Goal: Transaction & Acquisition: Download file/media

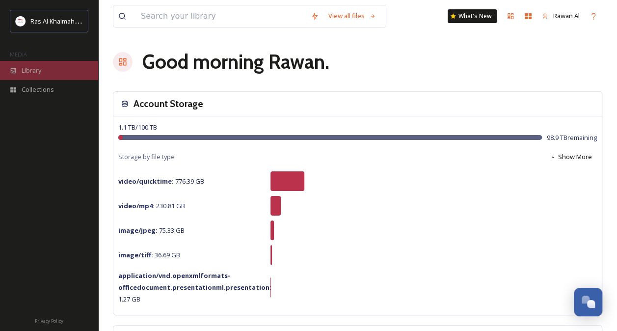
click at [40, 72] on span "Library" at bounding box center [32, 70] width 20 height 9
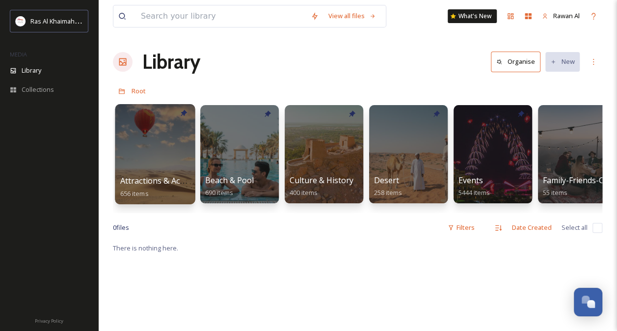
click at [167, 174] on div at bounding box center [155, 154] width 80 height 100
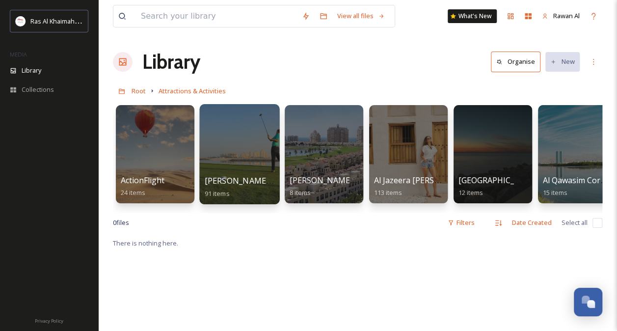
click at [231, 194] on div "[PERSON_NAME] Golf Club 91 items" at bounding box center [240, 187] width 70 height 25
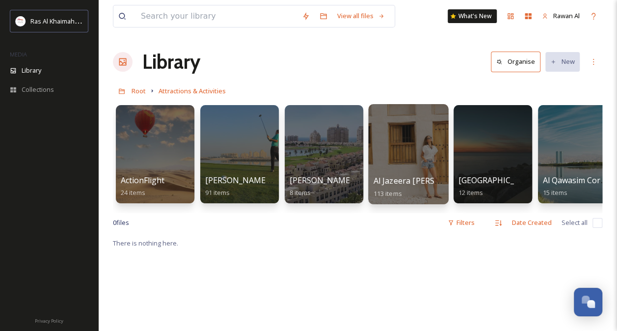
click at [408, 169] on div at bounding box center [408, 154] width 80 height 100
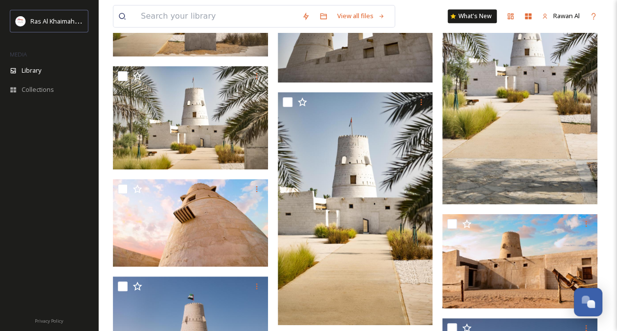
scroll to position [2161, 0]
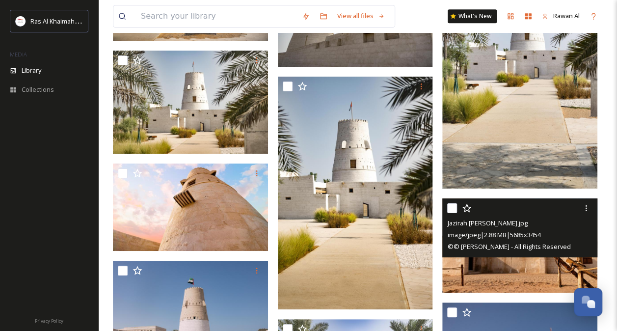
click at [493, 268] on img at bounding box center [520, 245] width 155 height 94
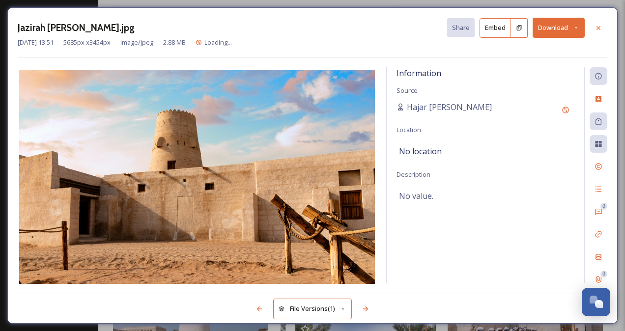
click at [556, 36] on button "Download" at bounding box center [558, 28] width 52 height 20
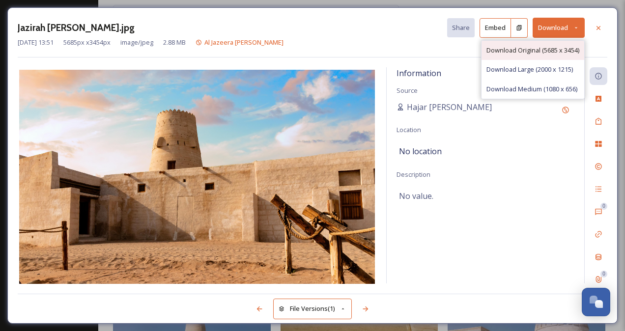
click at [546, 51] on span "Download Original (5685 x 3454)" at bounding box center [532, 50] width 93 height 9
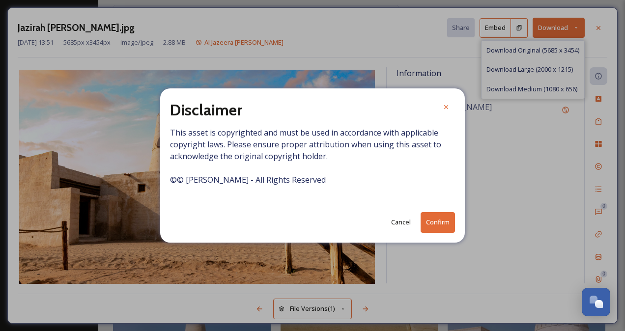
click at [434, 218] on button "Confirm" at bounding box center [437, 222] width 34 height 20
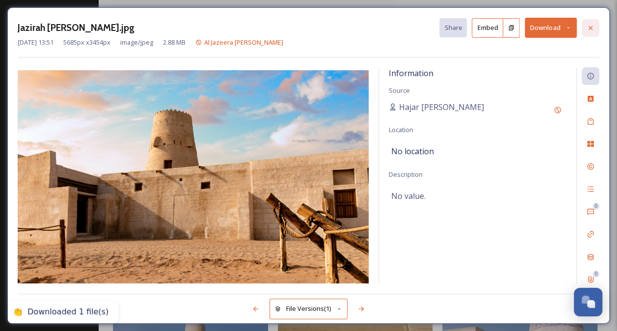
click at [595, 29] on div at bounding box center [591, 28] width 18 height 18
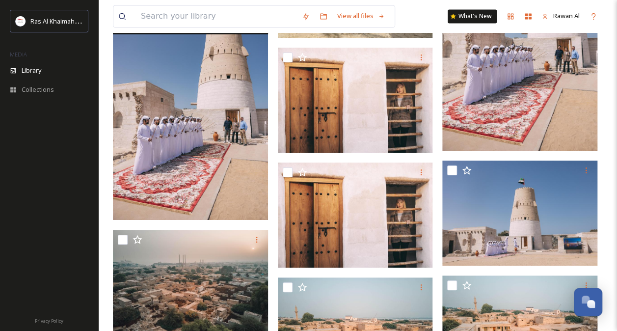
scroll to position [2701, 0]
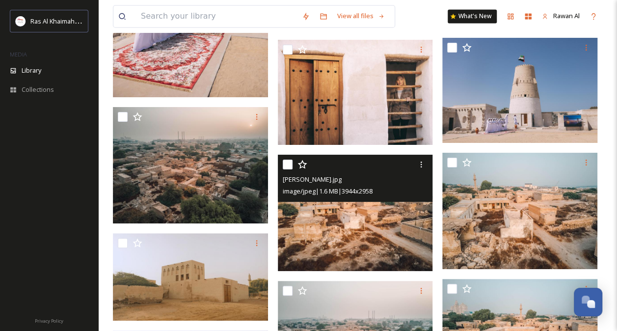
click at [333, 224] on img at bounding box center [355, 213] width 155 height 116
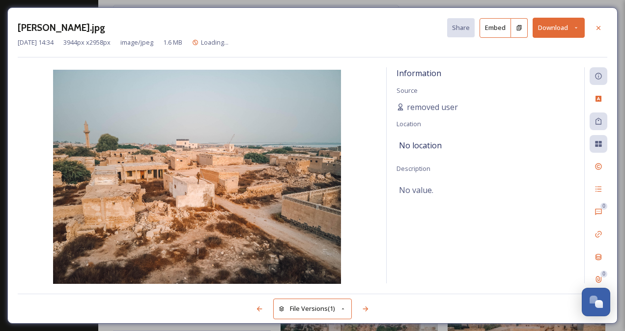
click at [554, 26] on button "Download" at bounding box center [558, 28] width 52 height 20
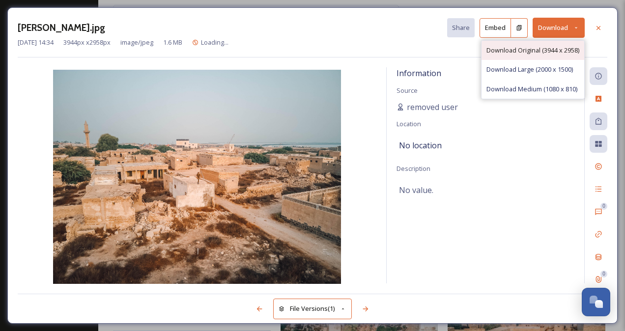
click at [526, 51] on span "Download Original (3944 x 2958)" at bounding box center [532, 50] width 93 height 9
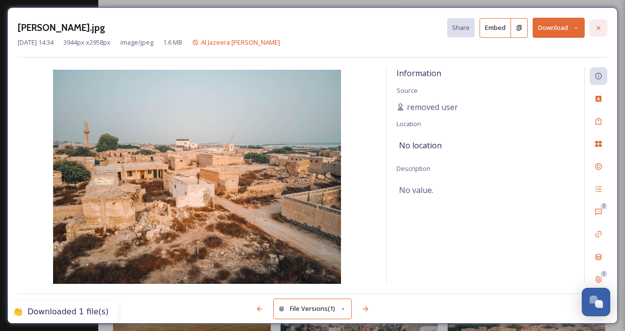
click at [603, 24] on div at bounding box center [598, 28] width 18 height 18
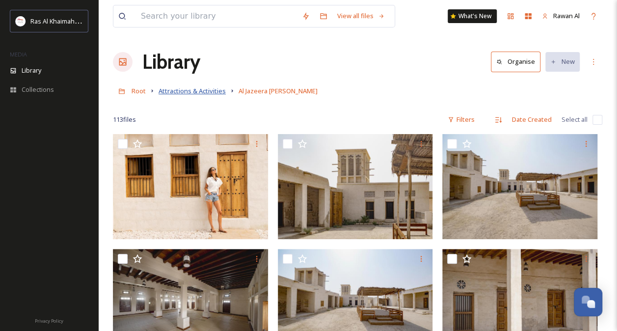
click at [196, 93] on span "Attractions & Activities" at bounding box center [192, 90] width 67 height 9
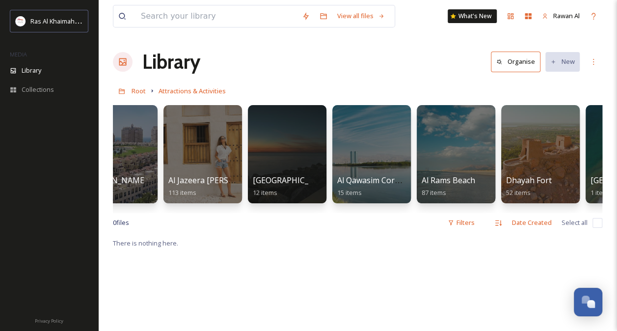
scroll to position [0, 208]
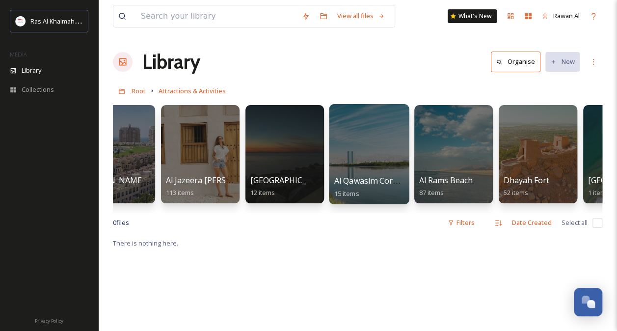
click at [365, 161] on div at bounding box center [369, 154] width 80 height 100
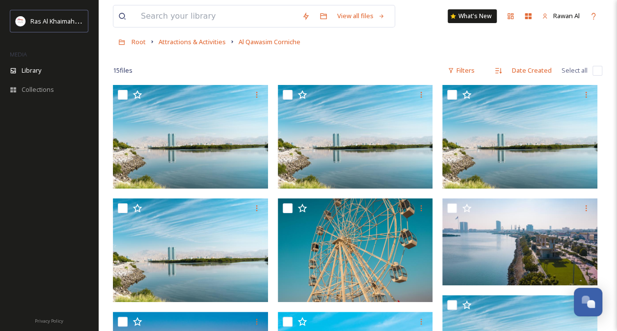
scroll to position [98, 0]
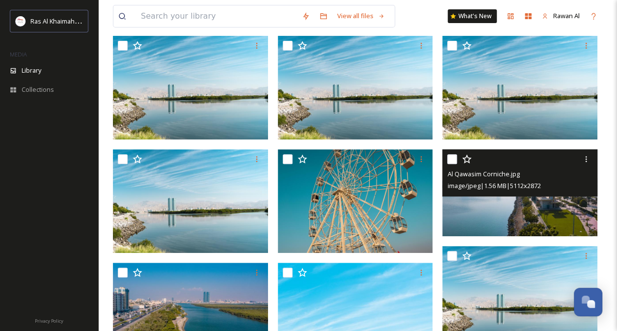
click at [513, 215] on img at bounding box center [520, 192] width 155 height 87
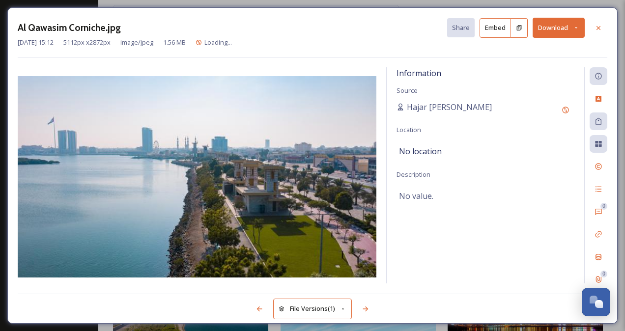
click at [553, 30] on button "Download" at bounding box center [558, 28] width 52 height 20
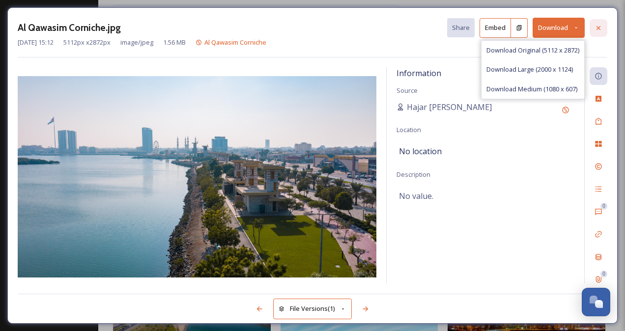
click at [600, 29] on icon at bounding box center [598, 28] width 8 height 8
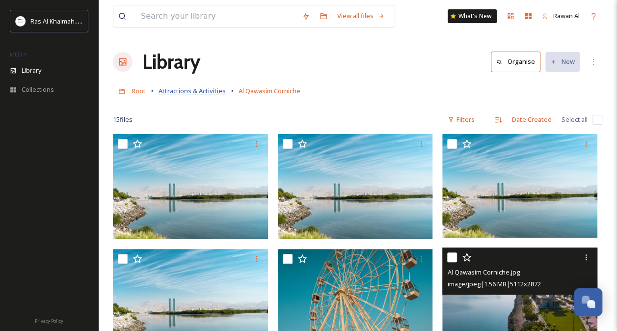
click at [179, 88] on span "Attractions & Activities" at bounding box center [192, 90] width 67 height 9
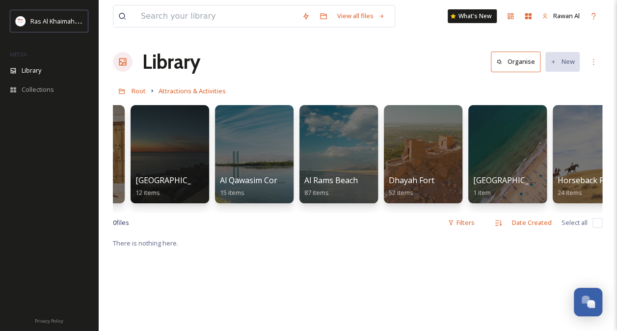
scroll to position [0, 348]
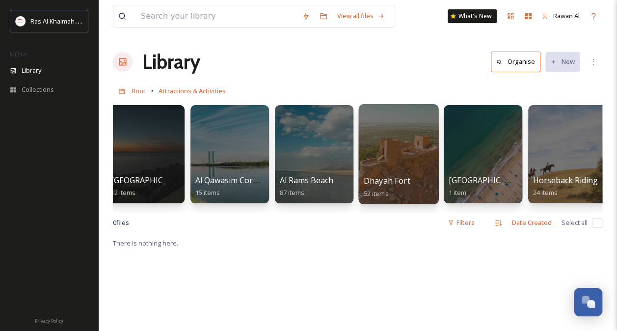
click at [374, 178] on span "Dhayah Fort" at bounding box center [387, 180] width 47 height 11
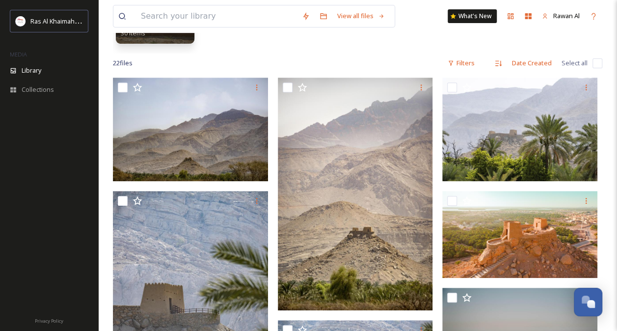
scroll to position [196, 0]
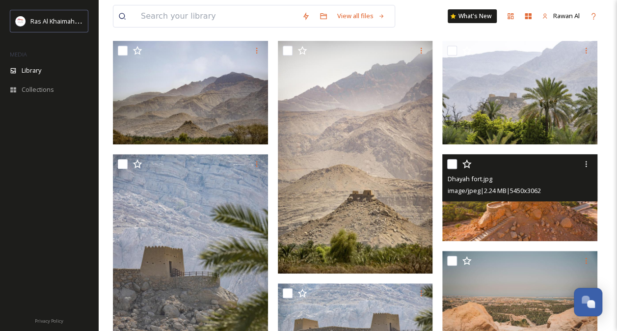
click at [526, 211] on img at bounding box center [520, 197] width 155 height 87
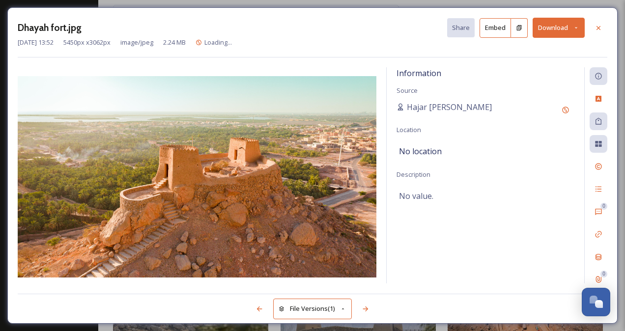
click at [546, 28] on button "Download" at bounding box center [558, 28] width 52 height 20
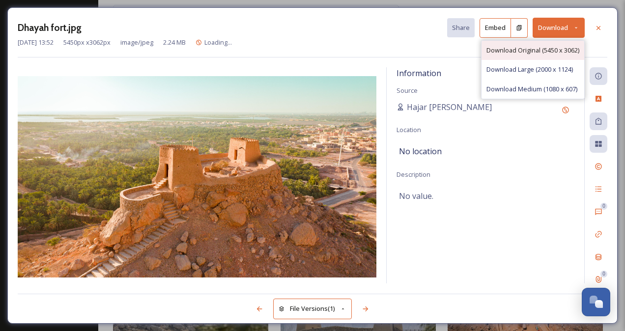
click at [527, 47] on span "Download Original (5450 x 3062)" at bounding box center [532, 50] width 93 height 9
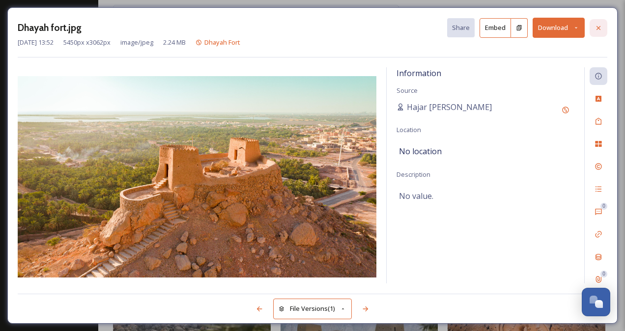
click at [597, 32] on div at bounding box center [598, 28] width 18 height 18
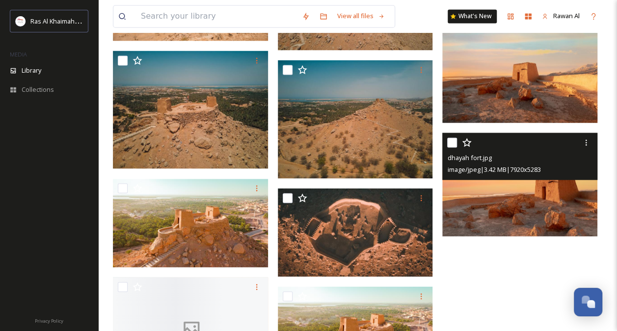
scroll to position [835, 0]
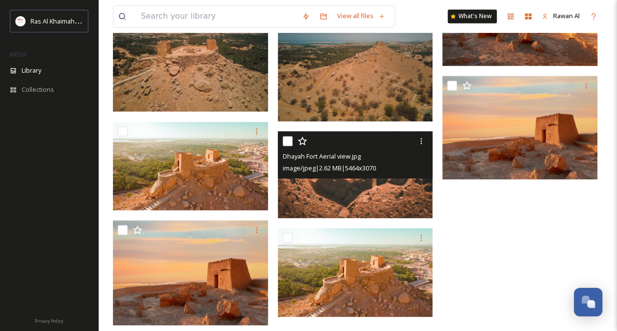
click at [332, 194] on img at bounding box center [355, 174] width 155 height 87
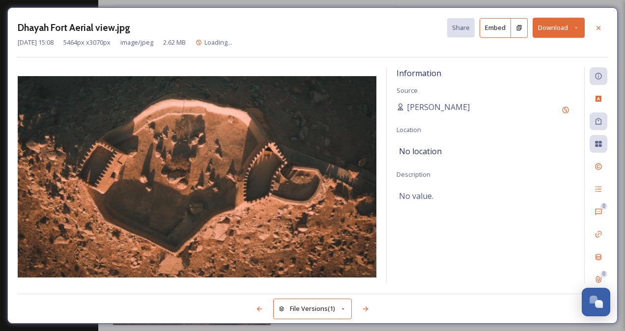
click at [559, 32] on button "Download" at bounding box center [558, 28] width 52 height 20
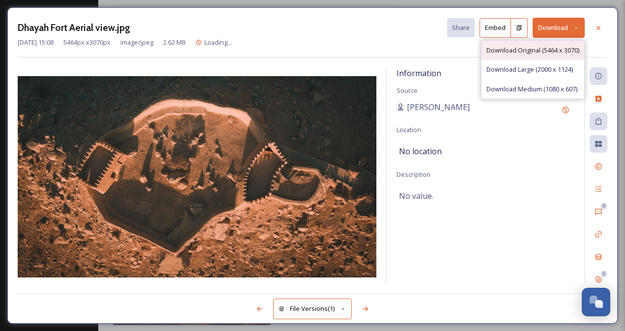
click at [531, 49] on span "Download Original (5464 x 3070)" at bounding box center [532, 50] width 93 height 9
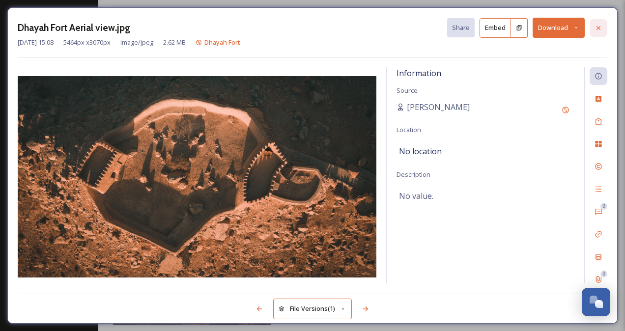
click at [598, 27] on icon at bounding box center [598, 28] width 8 height 8
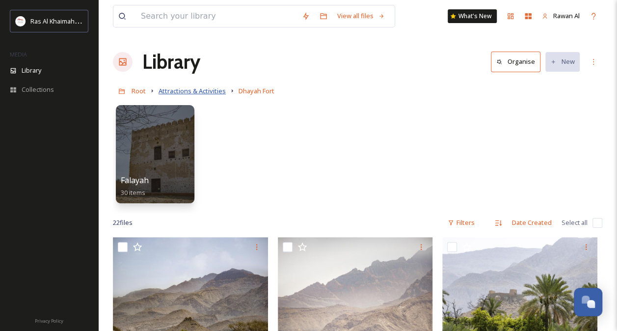
click at [181, 92] on span "Attractions & Activities" at bounding box center [192, 90] width 67 height 9
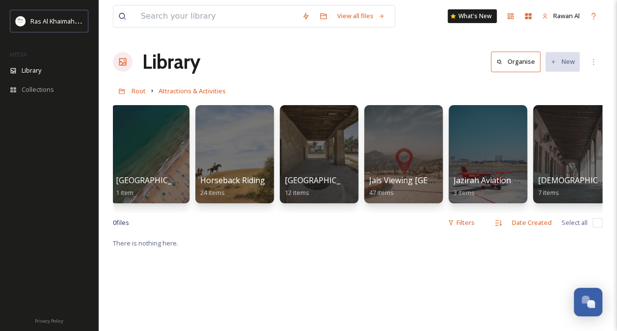
scroll to position [0, 698]
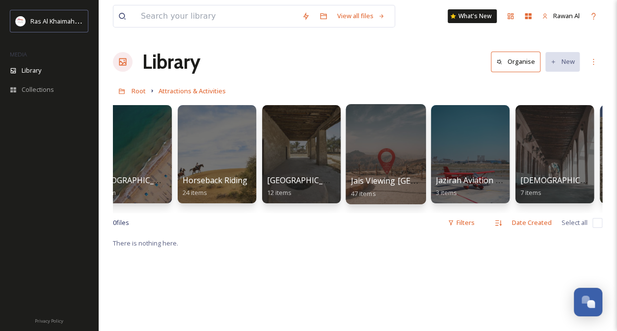
click at [389, 156] on div at bounding box center [386, 154] width 80 height 100
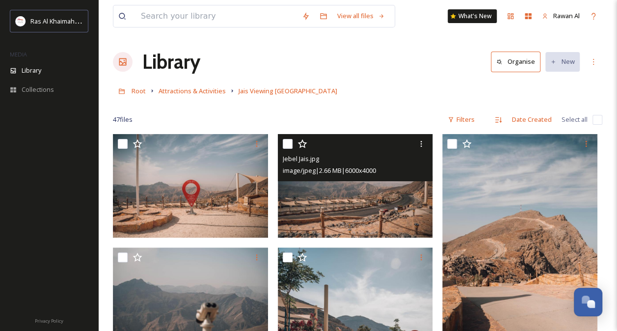
click at [309, 217] on img at bounding box center [355, 186] width 155 height 104
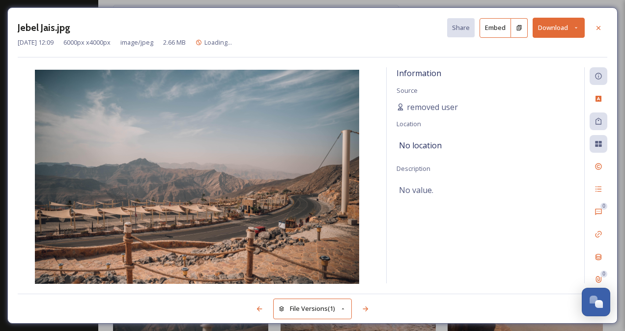
click at [548, 26] on button "Download" at bounding box center [558, 28] width 52 height 20
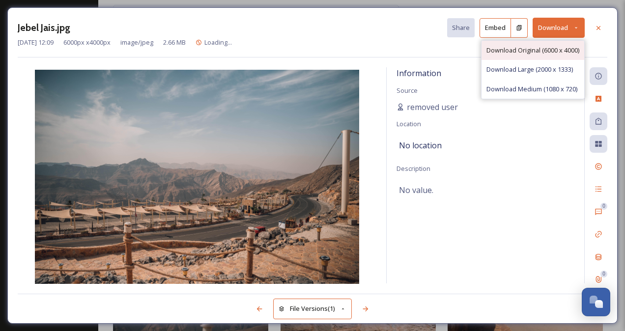
click at [556, 47] on span "Download Original (6000 x 4000)" at bounding box center [532, 50] width 93 height 9
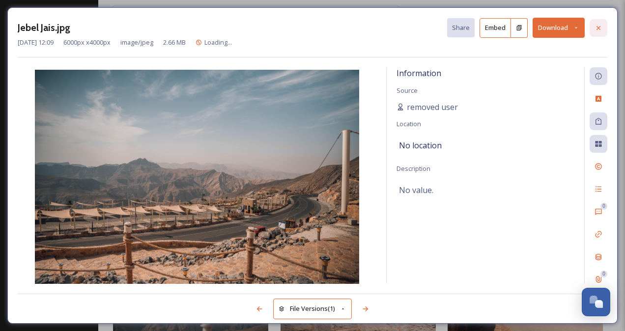
click at [602, 29] on icon at bounding box center [598, 28] width 8 height 8
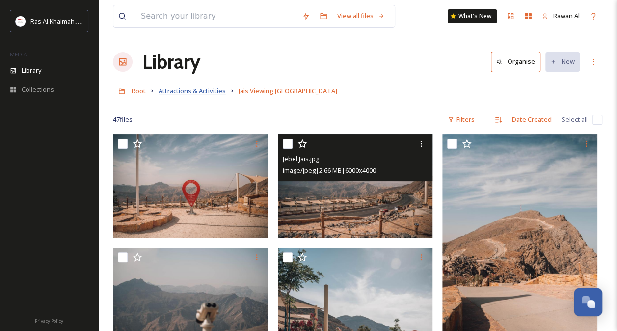
click at [199, 91] on span "Attractions & Activities" at bounding box center [192, 90] width 67 height 9
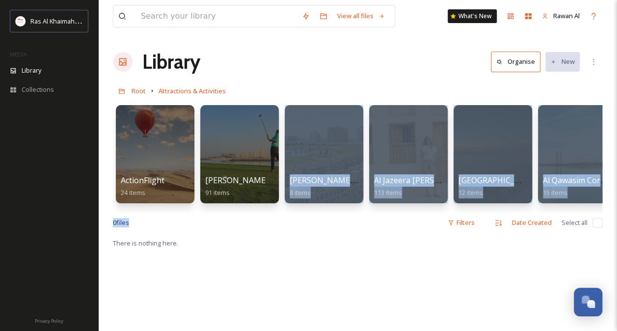
drag, startPoint x: 234, startPoint y: 220, endPoint x: 248, endPoint y: 218, distance: 14.5
click at [248, 218] on div "View all files What's [GEOGRAPHIC_DATA] Organise New Root Attractions & Activit…" at bounding box center [357, 284] width 519 height 568
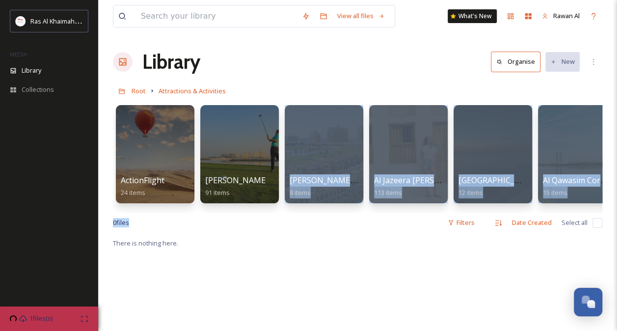
drag, startPoint x: 248, startPoint y: 218, endPoint x: 229, endPoint y: 213, distance: 19.2
click at [229, 213] on div "ActionFlight 24 items [PERSON_NAME] Golf Club 91 items [PERSON_NAME][GEOGRAPHIC…" at bounding box center [358, 156] width 490 height 113
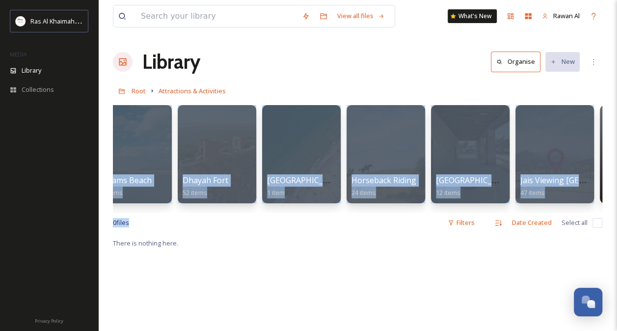
scroll to position [0, 532]
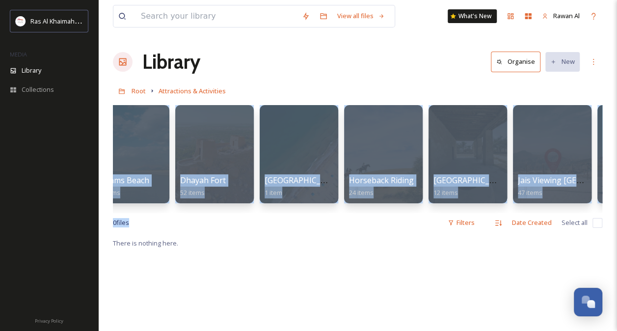
click at [400, 208] on div "ActionFlight 24 items [PERSON_NAME] Golf Club 91 items [PERSON_NAME][GEOGRAPHIC…" at bounding box center [358, 156] width 490 height 113
click at [401, 208] on div "ActionFlight 24 items [PERSON_NAME] Golf Club 91 items [PERSON_NAME][GEOGRAPHIC…" at bounding box center [358, 156] width 490 height 113
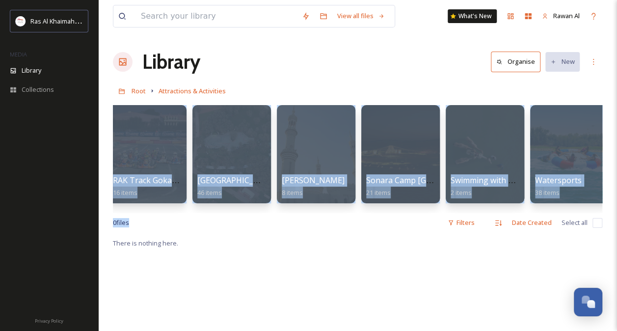
scroll to position [0, 1363]
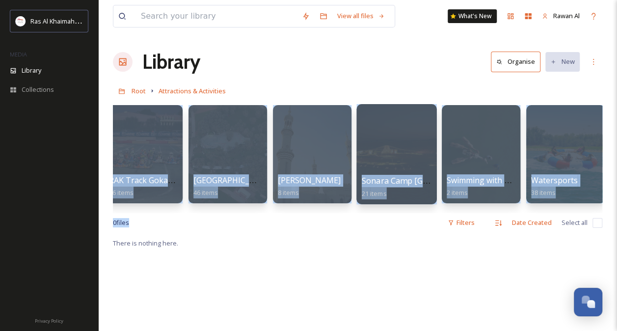
click at [388, 185] on span "Sonara Camp [GEOGRAPHIC_DATA]" at bounding box center [428, 180] width 133 height 11
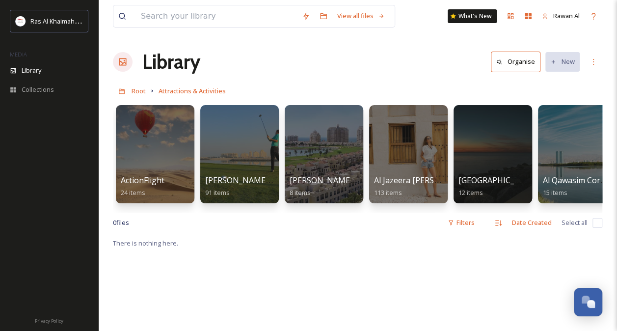
drag, startPoint x: 211, startPoint y: 222, endPoint x: 259, endPoint y: 222, distance: 48.6
click at [259, 222] on div "0 file s Filters Date Created Select all" at bounding box center [358, 222] width 490 height 19
click at [468, 184] on span "[GEOGRAPHIC_DATA]" at bounding box center [498, 180] width 81 height 11
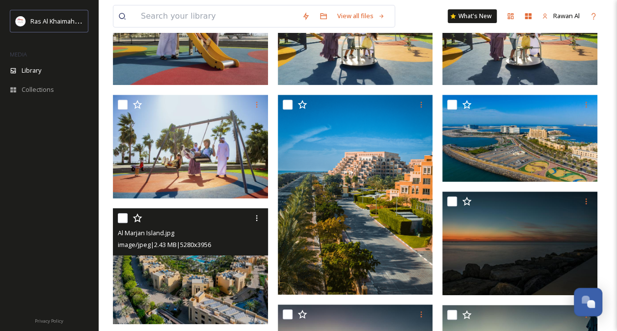
scroll to position [212, 0]
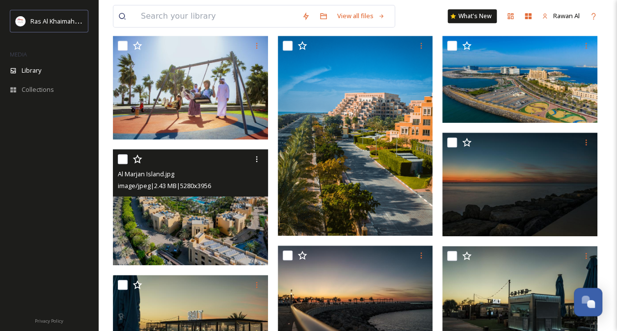
click at [161, 229] on img at bounding box center [190, 207] width 155 height 116
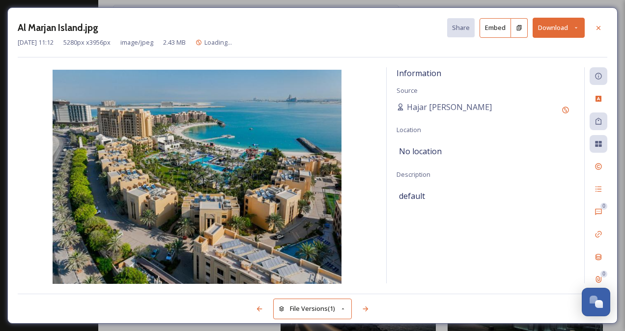
click at [547, 35] on button "Download" at bounding box center [558, 28] width 52 height 20
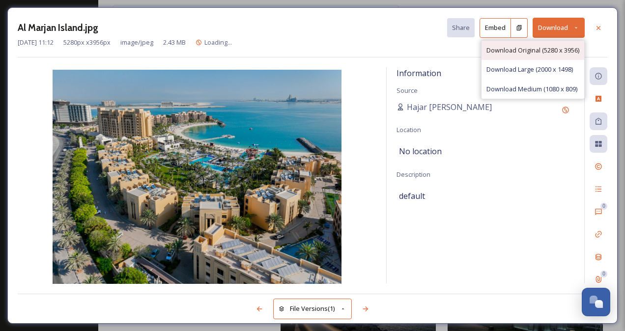
click at [510, 52] on span "Download Original (5280 x 3956)" at bounding box center [532, 50] width 93 height 9
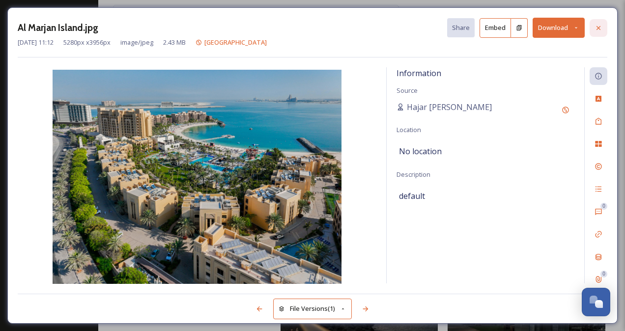
click at [599, 28] on icon at bounding box center [598, 28] width 4 height 4
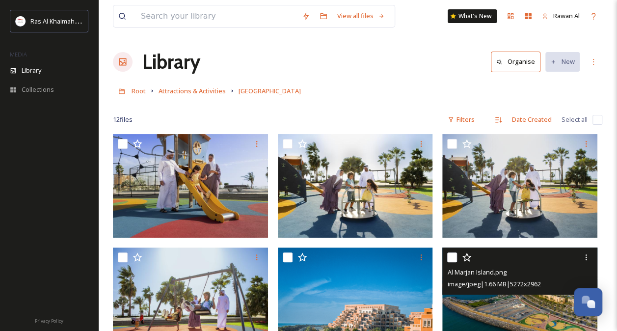
click at [472, 311] on img at bounding box center [520, 291] width 155 height 87
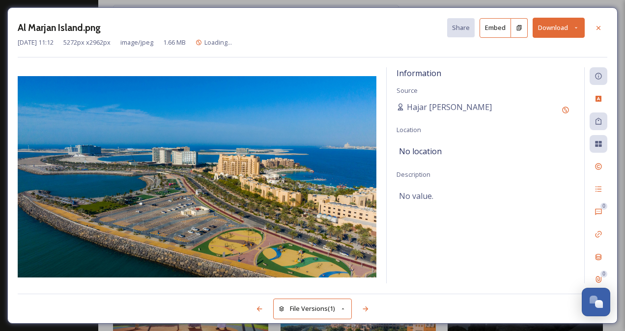
click at [549, 30] on button "Download" at bounding box center [558, 28] width 52 height 20
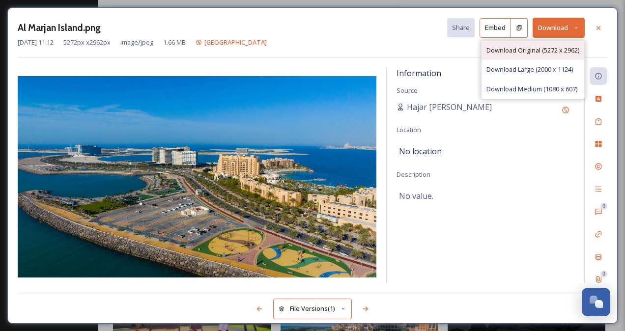
click at [525, 44] on div "Download Original (5272 x 2962)" at bounding box center [532, 50] width 103 height 19
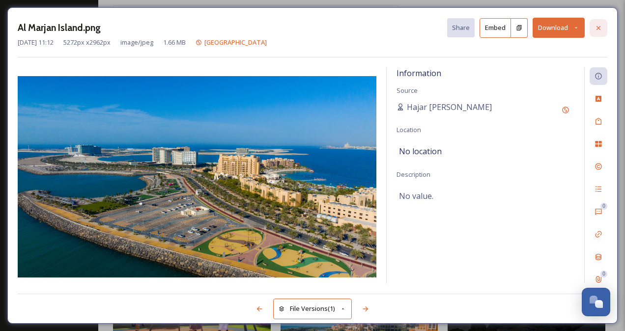
click at [596, 31] on div at bounding box center [598, 28] width 18 height 18
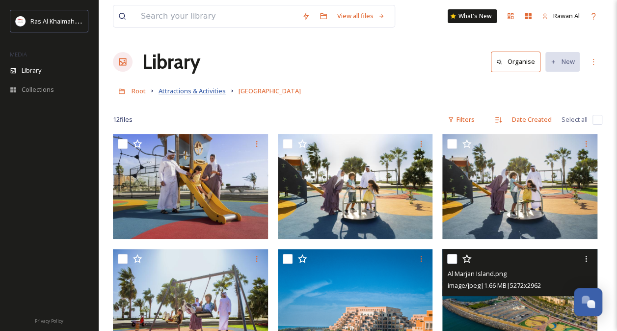
click at [190, 91] on span "Attractions & Activities" at bounding box center [192, 90] width 67 height 9
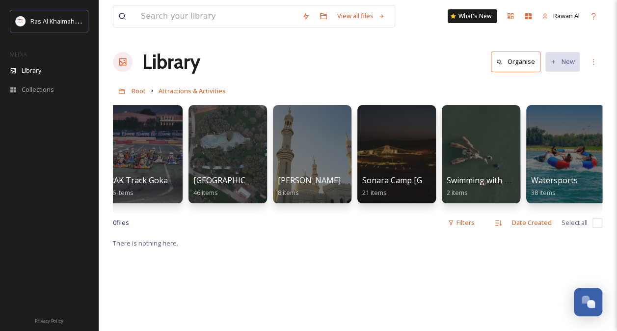
scroll to position [0, 1369]
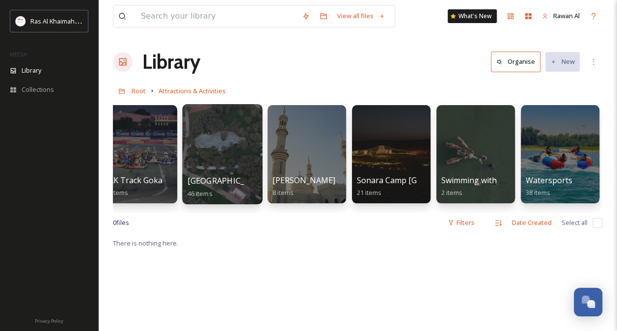
click at [223, 168] on div at bounding box center [222, 154] width 80 height 100
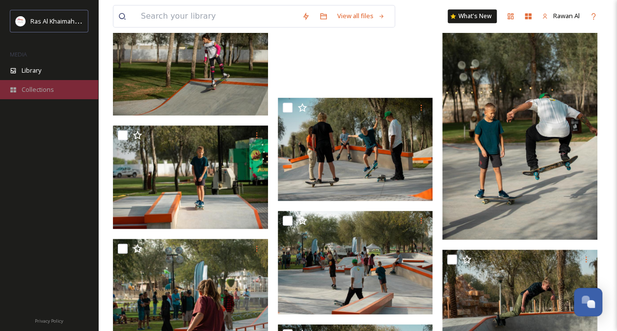
scroll to position [540, 0]
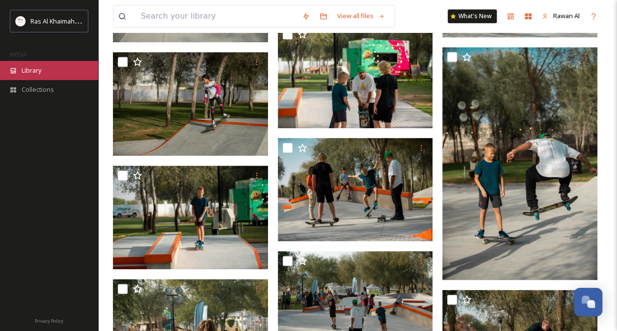
click at [45, 71] on div "Library" at bounding box center [49, 70] width 98 height 19
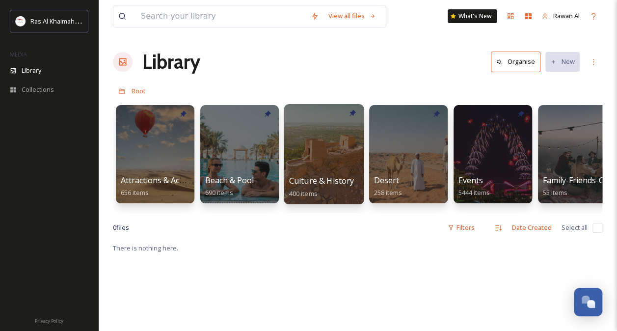
click at [318, 179] on span "Culture & History" at bounding box center [321, 180] width 65 height 11
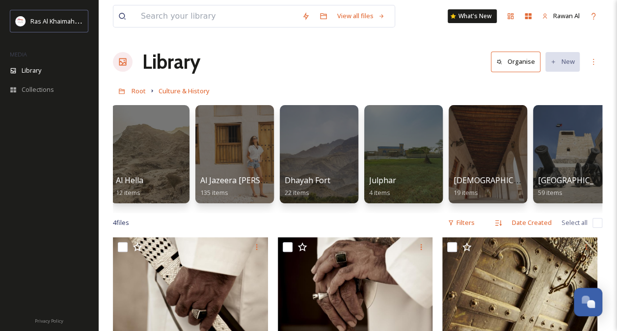
scroll to position [0, 4]
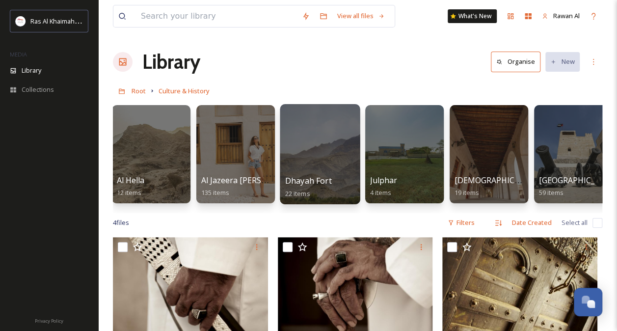
click at [325, 174] on div at bounding box center [320, 154] width 80 height 100
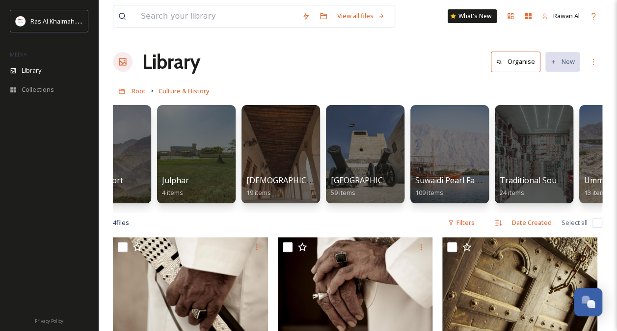
scroll to position [0, 223]
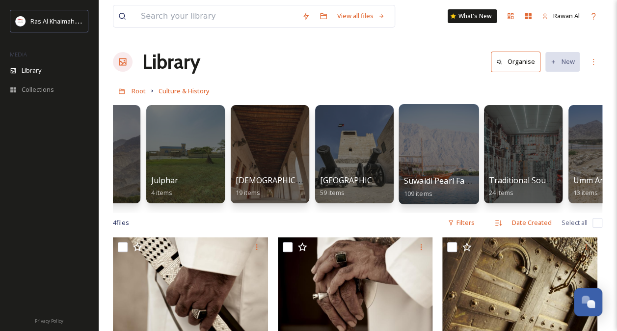
click at [431, 159] on div at bounding box center [439, 154] width 80 height 100
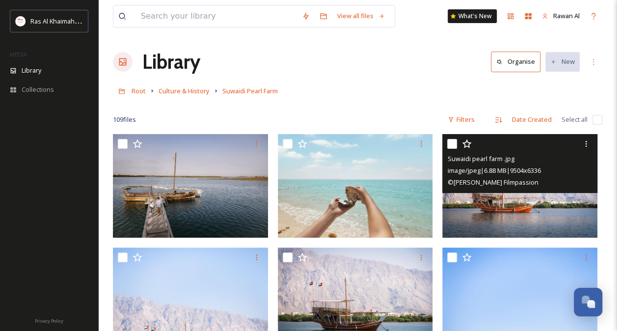
click at [497, 214] on img at bounding box center [520, 186] width 155 height 104
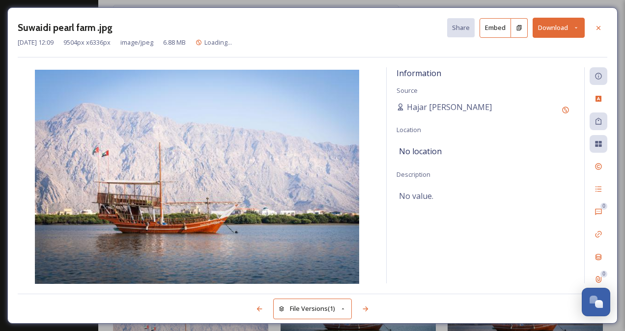
click at [553, 26] on button "Download" at bounding box center [558, 28] width 52 height 20
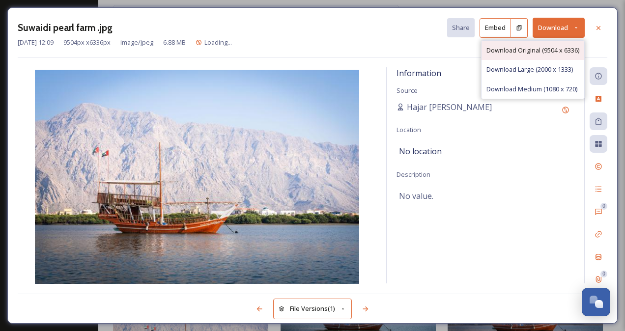
click at [540, 49] on span "Download Original (9504 x 6336)" at bounding box center [532, 50] width 93 height 9
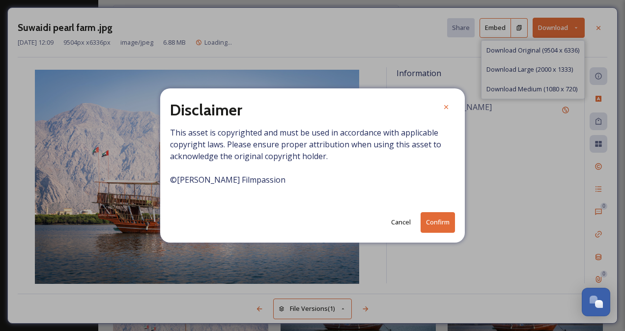
click at [437, 222] on button "Confirm" at bounding box center [437, 222] width 34 height 20
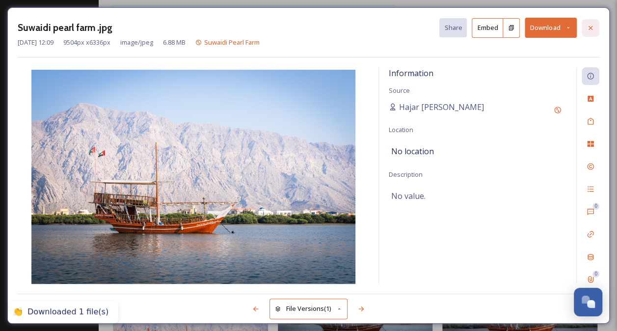
click at [591, 29] on icon at bounding box center [591, 28] width 8 height 8
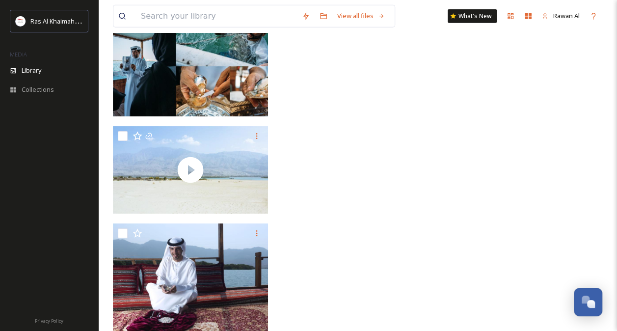
scroll to position [4960, 0]
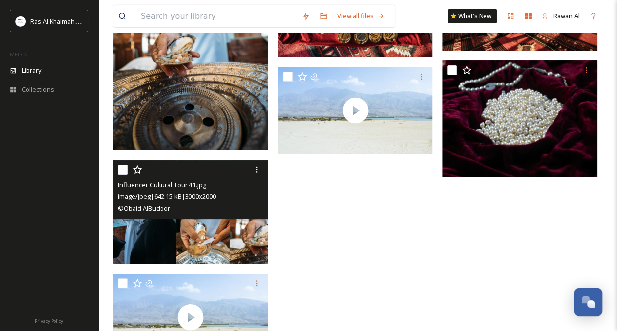
click at [184, 233] on img at bounding box center [190, 212] width 155 height 104
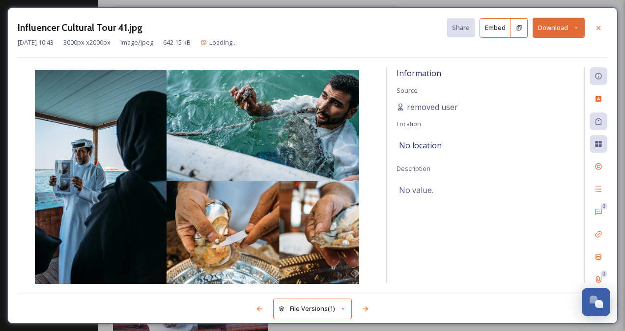
click at [553, 29] on button "Download" at bounding box center [558, 28] width 52 height 20
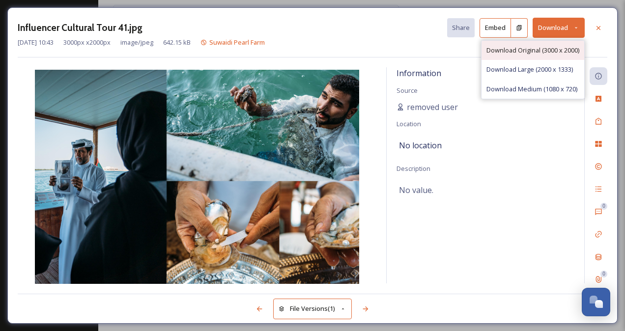
click at [523, 48] on span "Download Original (3000 x 2000)" at bounding box center [532, 50] width 93 height 9
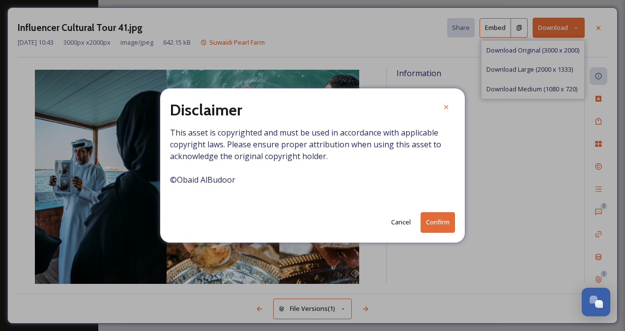
click at [435, 225] on button "Confirm" at bounding box center [437, 222] width 34 height 20
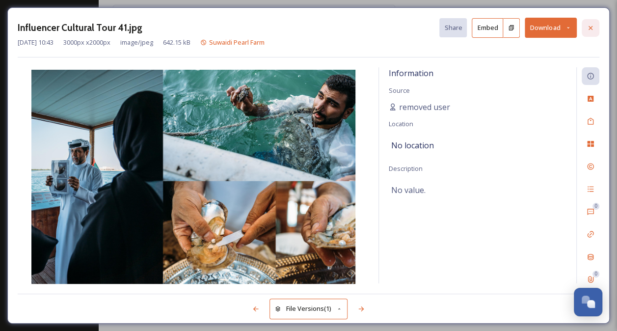
click at [594, 27] on icon at bounding box center [591, 28] width 8 height 8
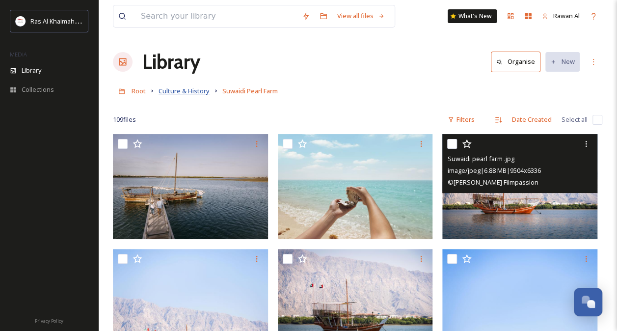
click at [194, 94] on span "Culture & History" at bounding box center [184, 90] width 51 height 9
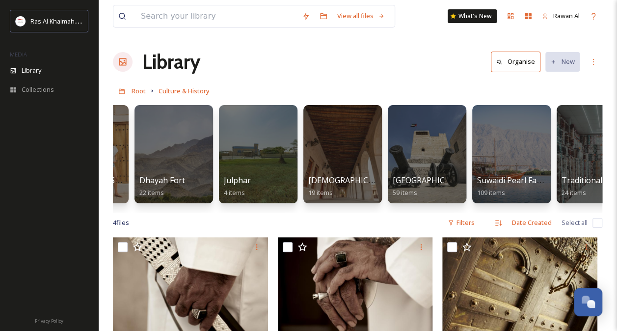
scroll to position [0, 156]
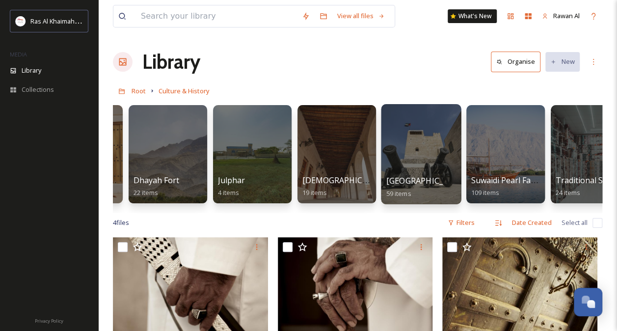
click at [423, 181] on span "[GEOGRAPHIC_DATA]" at bounding box center [427, 180] width 81 height 11
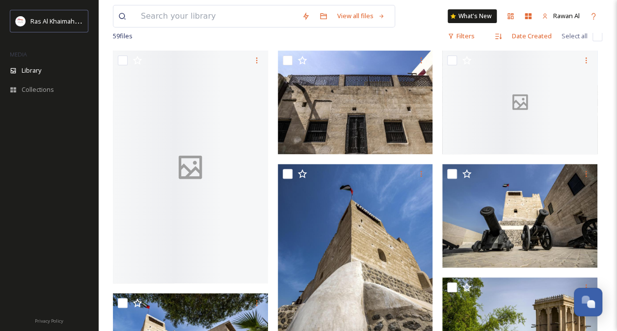
scroll to position [98, 0]
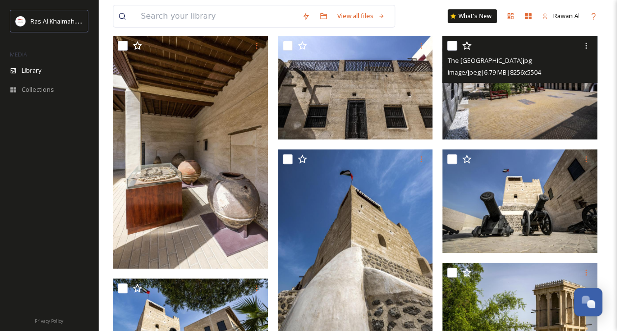
click at [506, 111] on img at bounding box center [520, 88] width 155 height 104
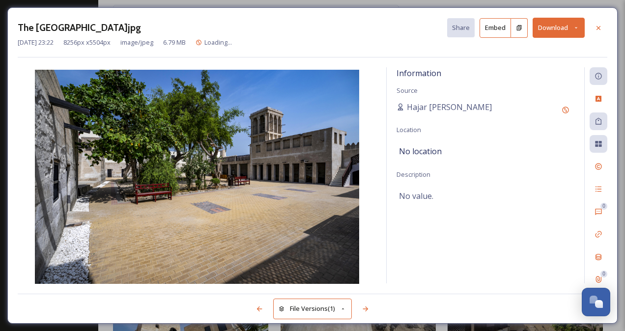
click at [549, 24] on button "Download" at bounding box center [558, 28] width 52 height 20
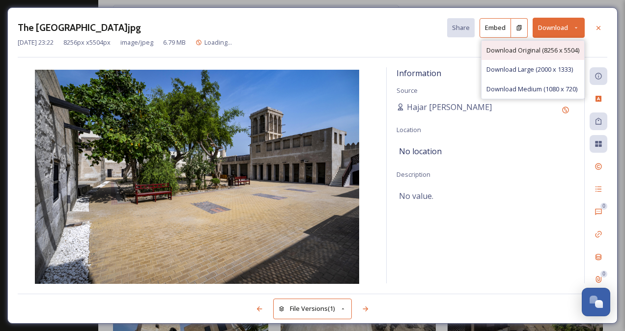
click at [528, 46] on span "Download Original (8256 x 5504)" at bounding box center [532, 50] width 93 height 9
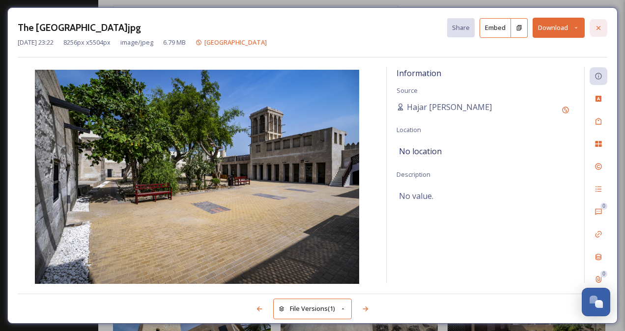
click at [603, 29] on div at bounding box center [598, 28] width 18 height 18
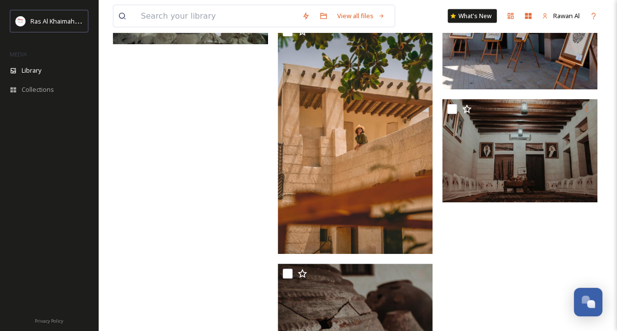
scroll to position [2996, 0]
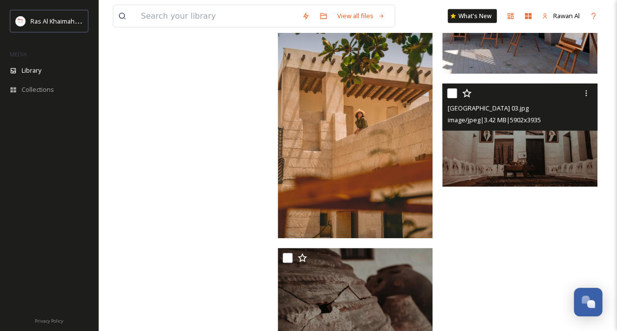
click at [503, 175] on img at bounding box center [520, 135] width 155 height 104
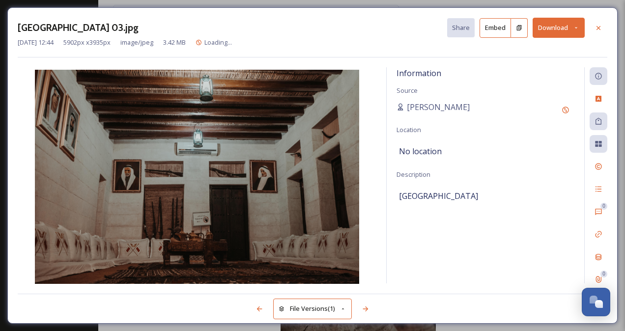
click at [550, 33] on button "Download" at bounding box center [558, 28] width 52 height 20
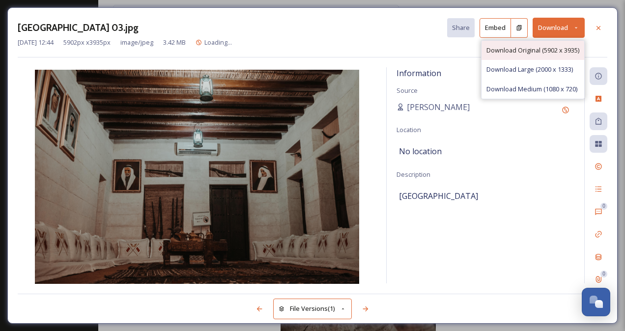
click at [521, 49] on span "Download Original (5902 x 3935)" at bounding box center [532, 50] width 93 height 9
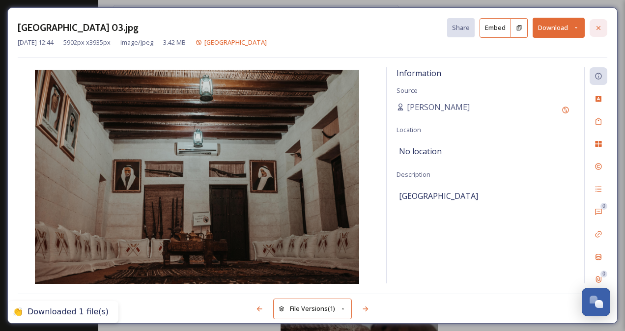
click at [597, 28] on icon at bounding box center [598, 28] width 4 height 4
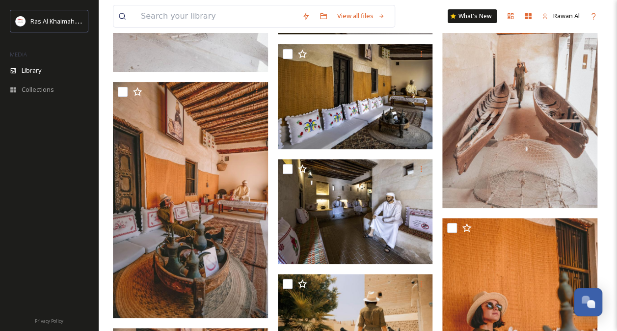
scroll to position [1870, 0]
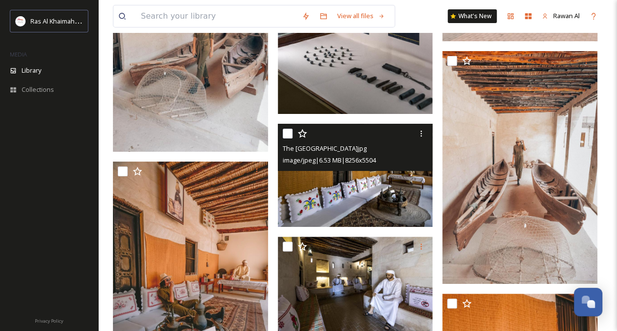
click at [349, 189] on img at bounding box center [355, 176] width 155 height 104
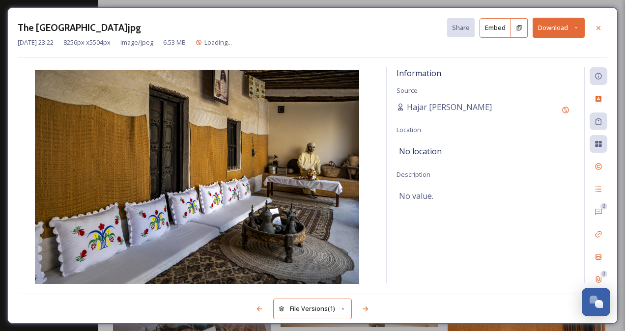
click at [552, 26] on button "Download" at bounding box center [558, 28] width 52 height 20
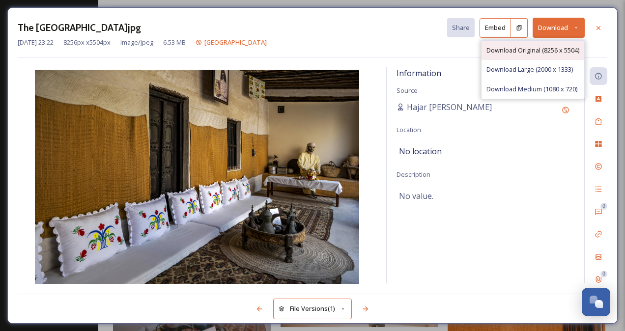
click at [529, 51] on span "Download Original (8256 x 5504)" at bounding box center [532, 50] width 93 height 9
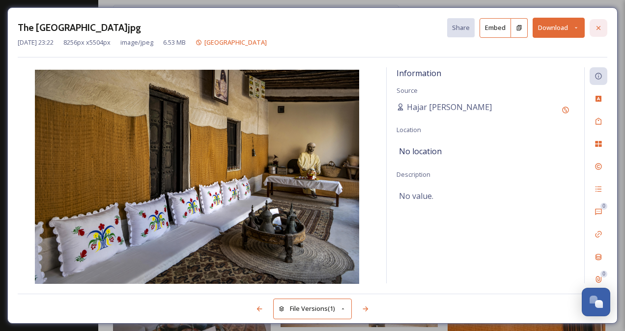
click at [595, 29] on icon at bounding box center [598, 28] width 8 height 8
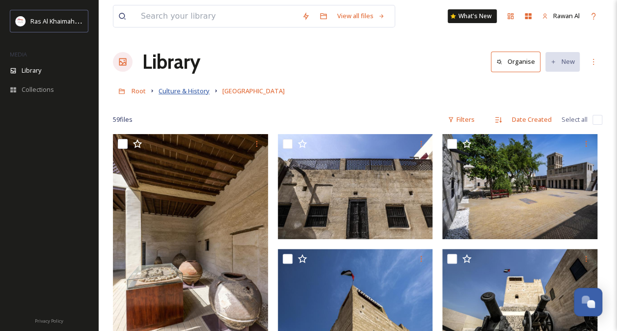
click at [205, 93] on span "Culture & History" at bounding box center [184, 90] width 51 height 9
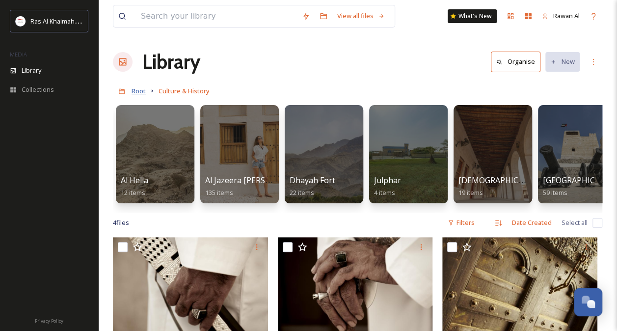
click at [138, 91] on span "Root" at bounding box center [139, 90] width 14 height 9
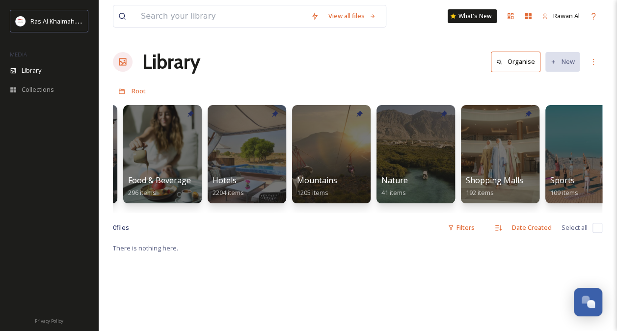
scroll to position [0, 515]
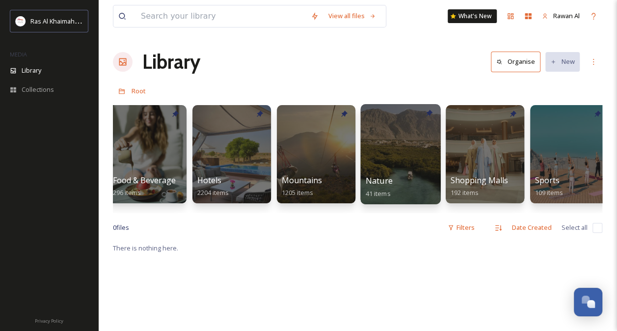
click at [391, 168] on div at bounding box center [400, 154] width 80 height 100
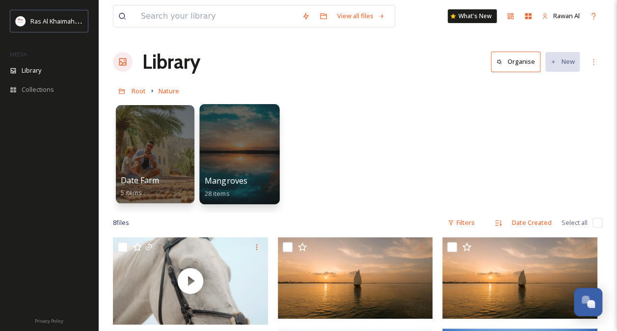
click at [228, 170] on div at bounding box center [239, 154] width 80 height 100
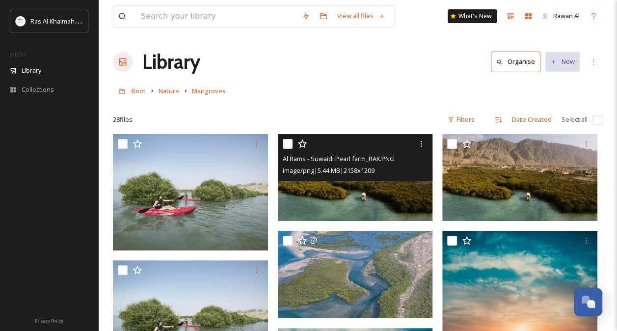
click at [364, 199] on img at bounding box center [355, 177] width 155 height 87
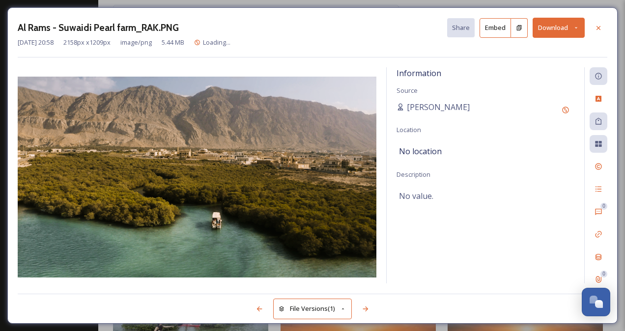
click at [550, 30] on button "Download" at bounding box center [558, 28] width 52 height 20
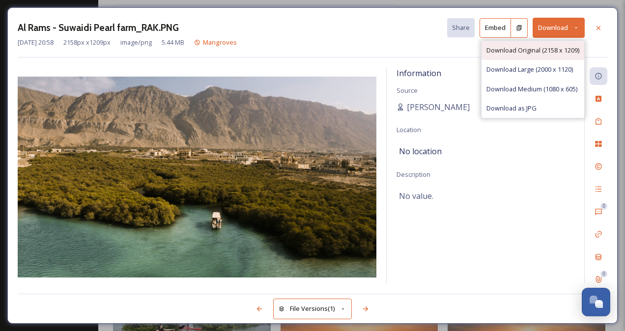
click at [535, 54] on span "Download Original (2158 x 1209)" at bounding box center [532, 50] width 93 height 9
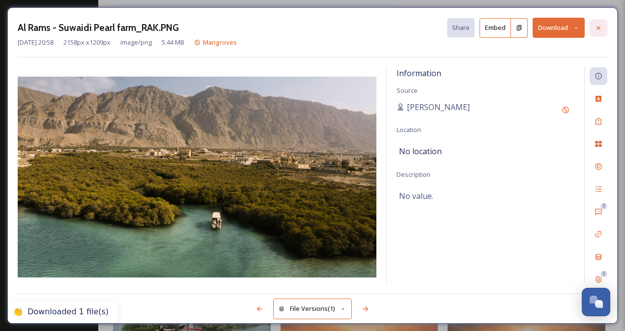
click at [597, 25] on icon at bounding box center [598, 28] width 8 height 8
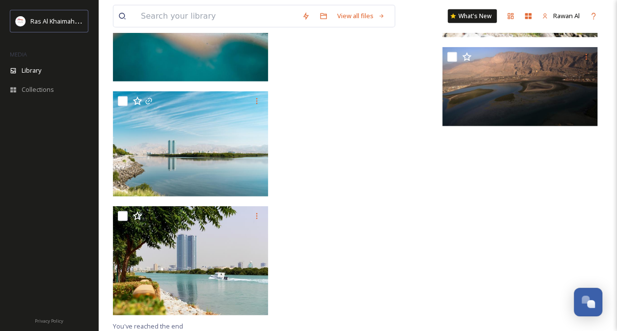
scroll to position [1302, 0]
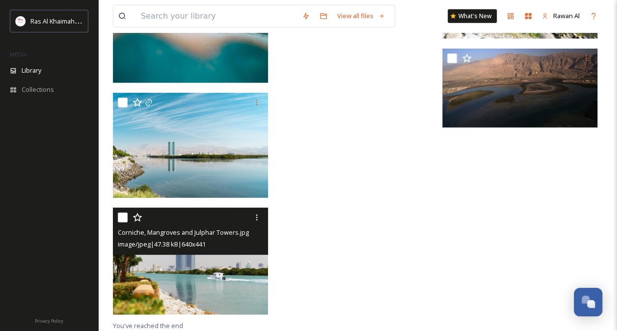
click at [165, 275] on img at bounding box center [190, 261] width 155 height 107
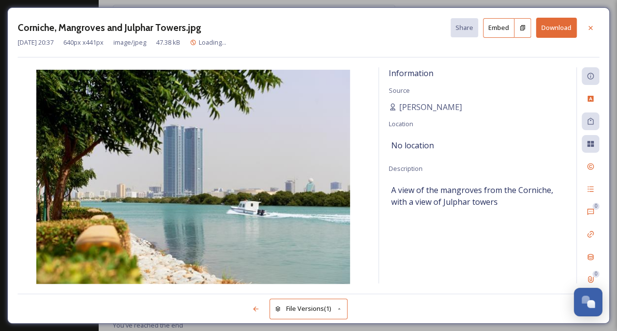
scroll to position [1186, 0]
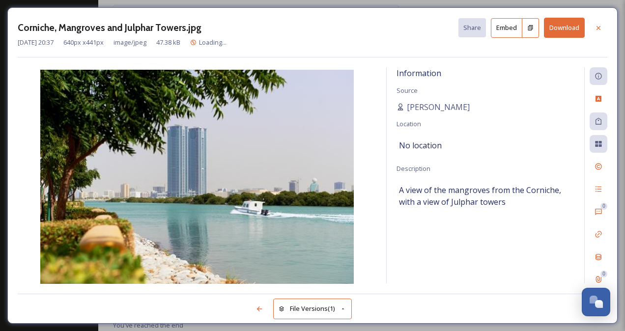
click at [564, 31] on button "Download" at bounding box center [564, 28] width 41 height 20
click at [601, 28] on icon at bounding box center [598, 28] width 8 height 8
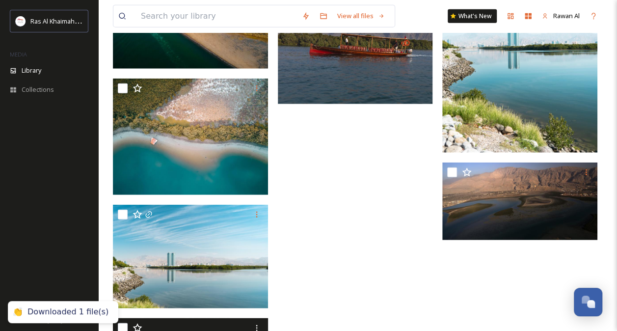
scroll to position [1186, 0]
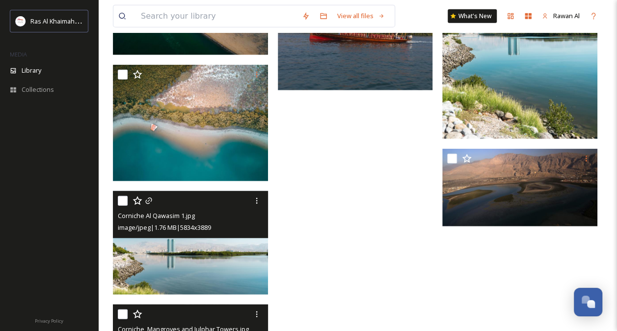
click at [192, 253] on img at bounding box center [190, 243] width 155 height 104
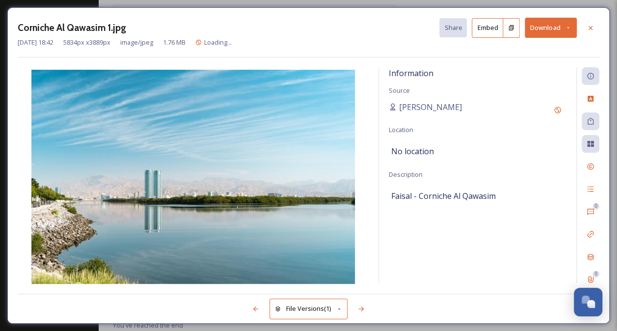
scroll to position [1169, 0]
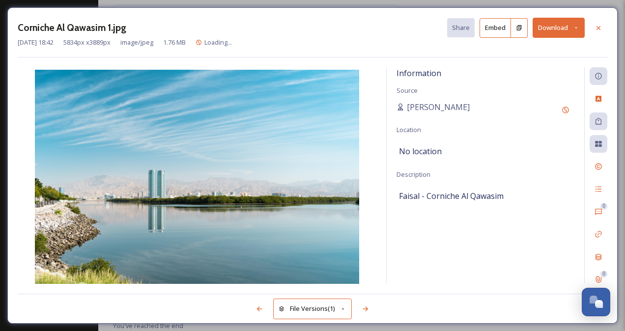
click at [536, 28] on button "Download" at bounding box center [558, 28] width 52 height 20
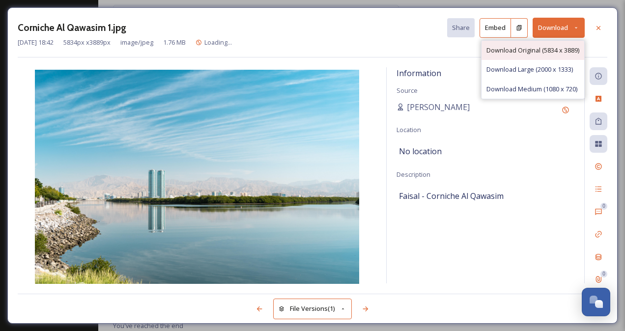
click at [528, 43] on div "Download Original (5834 x 3889)" at bounding box center [532, 50] width 103 height 19
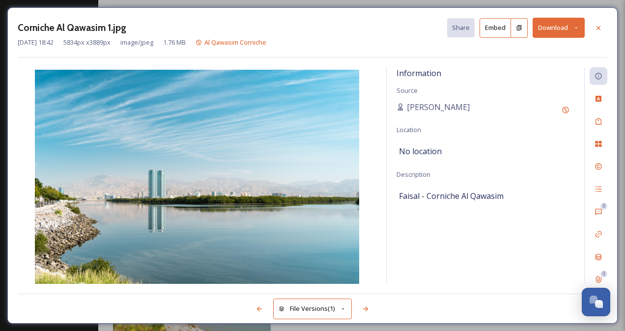
click at [556, 30] on button "Download" at bounding box center [558, 28] width 52 height 20
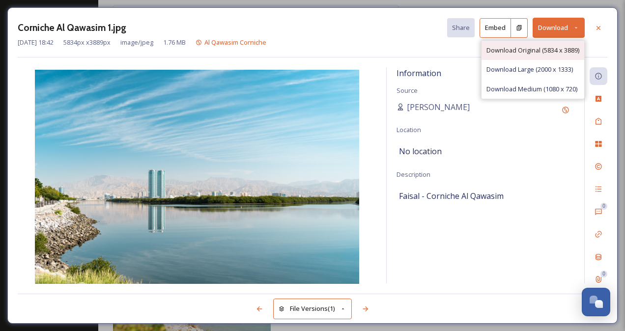
click at [534, 47] on span "Download Original (5834 x 3889)" at bounding box center [532, 50] width 93 height 9
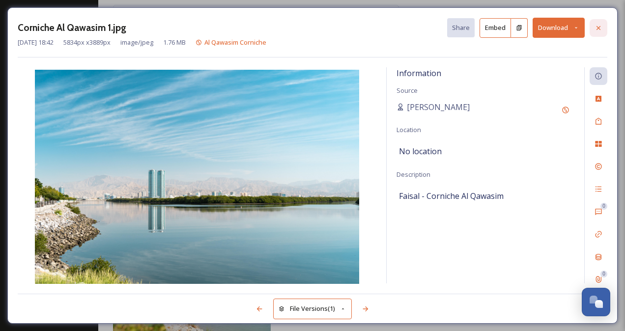
click at [600, 28] on icon at bounding box center [598, 28] width 4 height 4
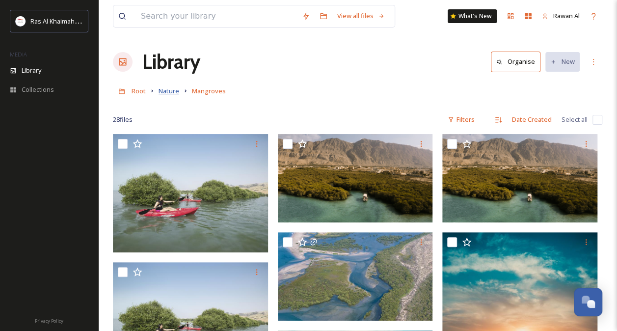
click at [168, 88] on span "Nature" at bounding box center [169, 90] width 21 height 9
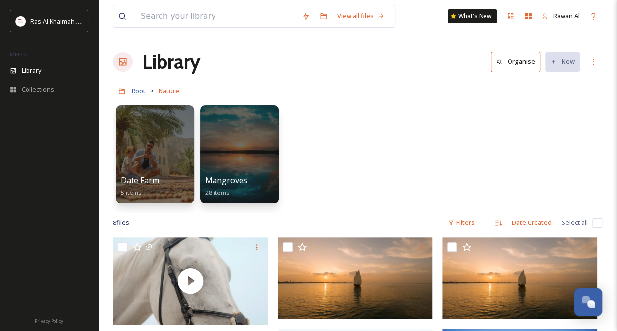
click at [136, 92] on span "Root" at bounding box center [139, 90] width 14 height 9
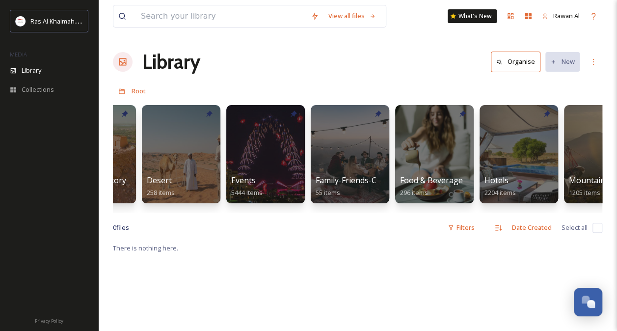
scroll to position [0, 229]
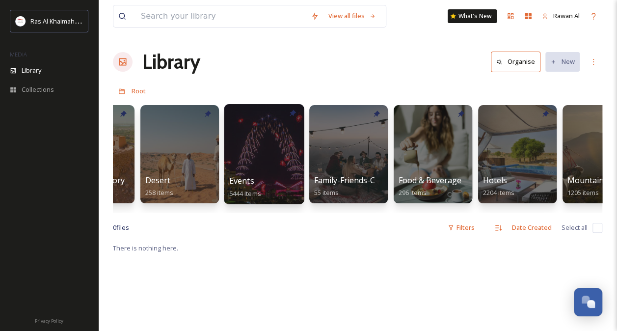
click at [249, 170] on div at bounding box center [264, 154] width 80 height 100
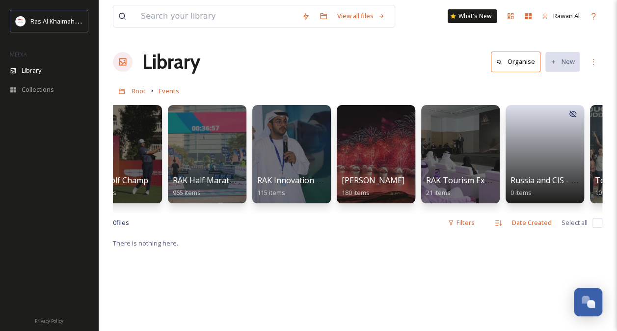
scroll to position [0, 1224]
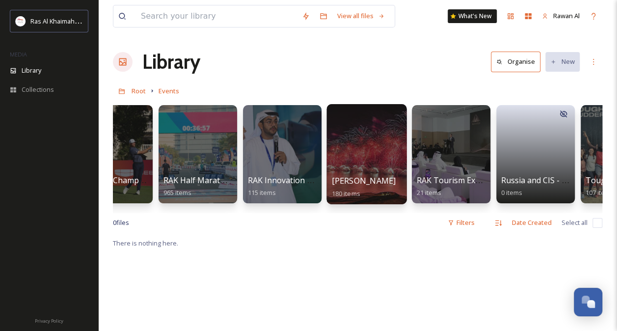
click at [368, 181] on div "RAK [PERSON_NAME] 180 items" at bounding box center [367, 187] width 70 height 25
click at [373, 157] on div at bounding box center [367, 154] width 80 height 100
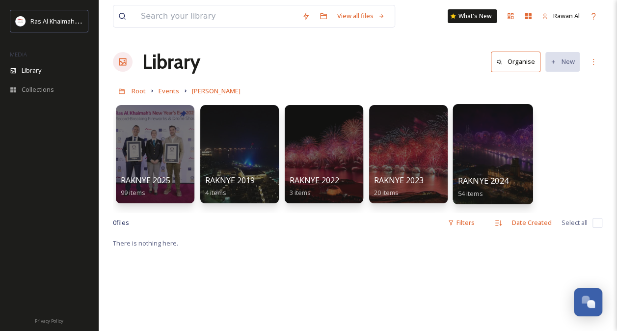
click at [489, 182] on span "RAKNYE 2024" at bounding box center [483, 180] width 51 height 11
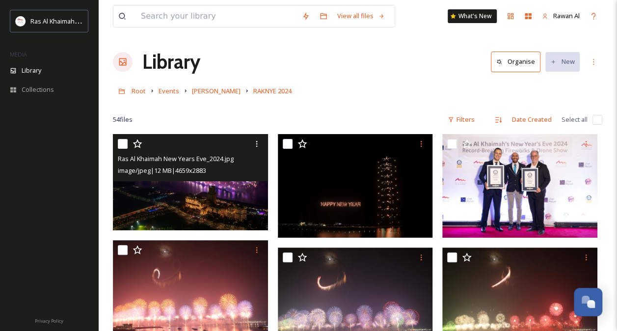
click at [220, 210] on img at bounding box center [190, 182] width 155 height 96
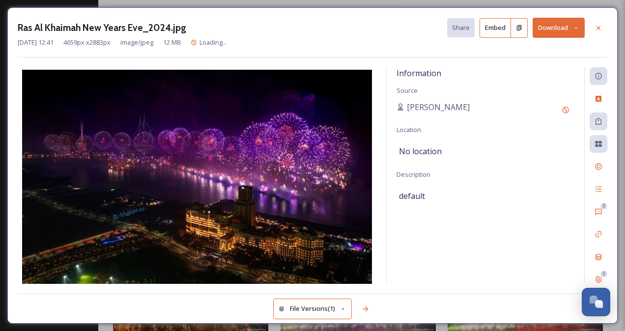
click at [555, 29] on button "Download" at bounding box center [558, 28] width 52 height 20
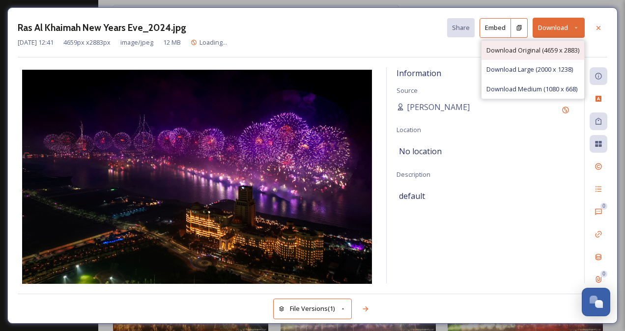
click at [531, 52] on span "Download Original (4659 x 2883)" at bounding box center [532, 50] width 93 height 9
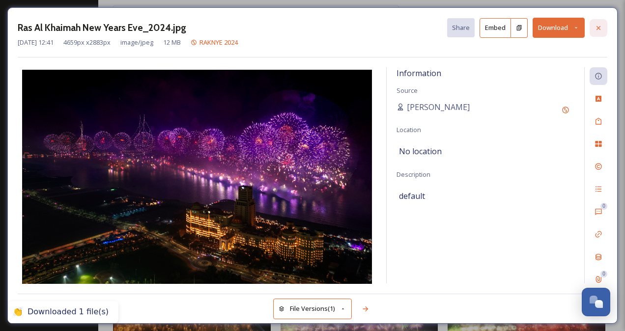
click at [596, 31] on div at bounding box center [598, 28] width 18 height 18
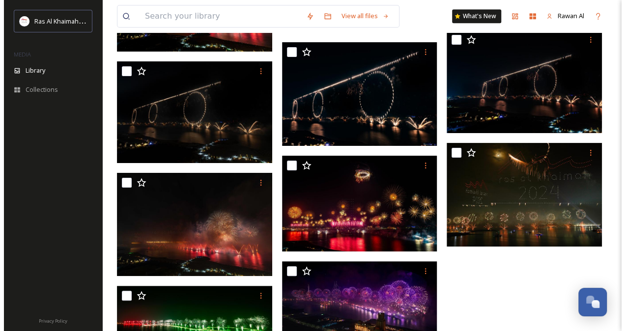
scroll to position [2206, 0]
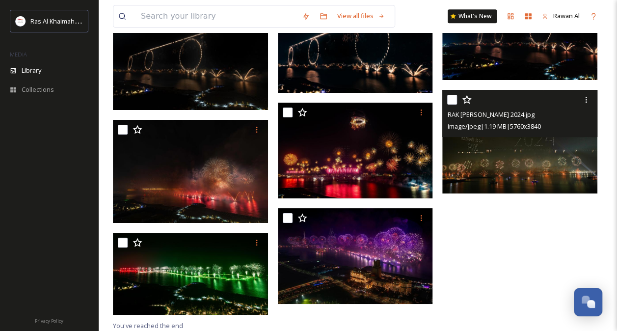
click at [507, 164] on img at bounding box center [520, 142] width 155 height 104
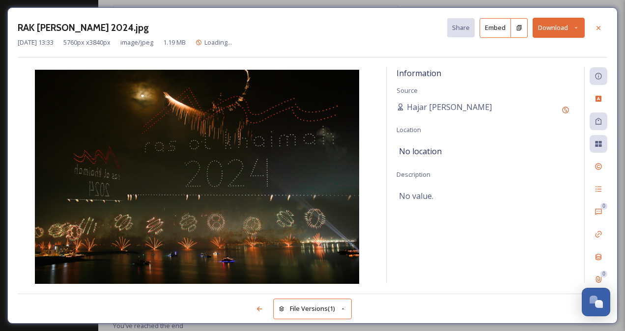
click at [552, 25] on button "Download" at bounding box center [558, 28] width 52 height 20
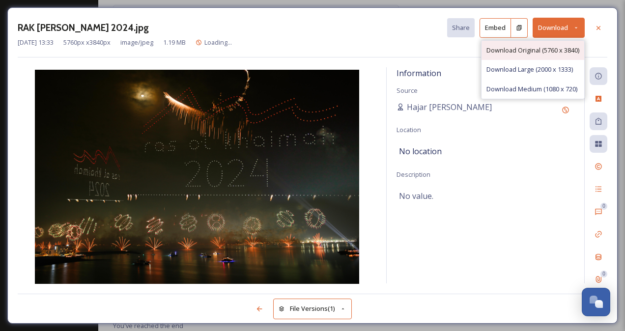
click at [520, 48] on span "Download Original (5760 x 3840)" at bounding box center [532, 50] width 93 height 9
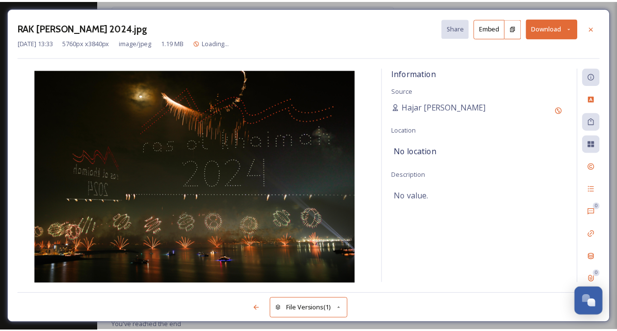
scroll to position [2237, 0]
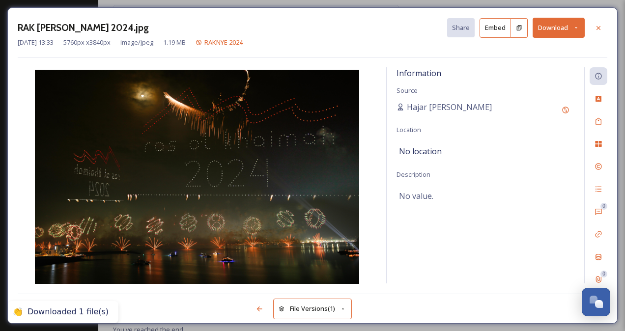
click at [553, 25] on button "Download" at bounding box center [558, 28] width 52 height 20
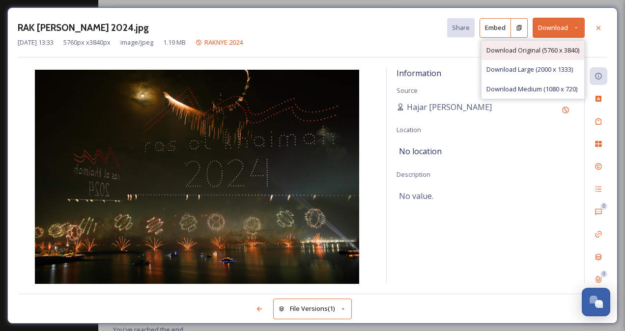
click at [510, 48] on span "Download Original (5760 x 3840)" at bounding box center [532, 50] width 93 height 9
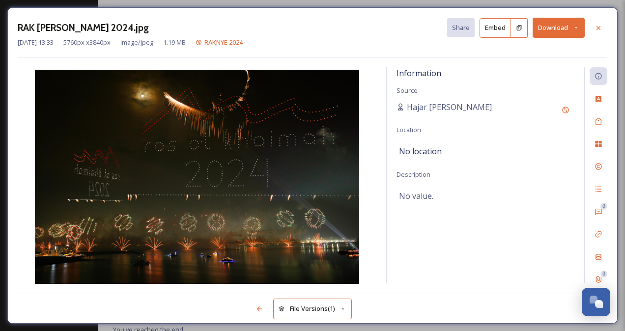
click at [561, 24] on button "Download" at bounding box center [558, 28] width 52 height 20
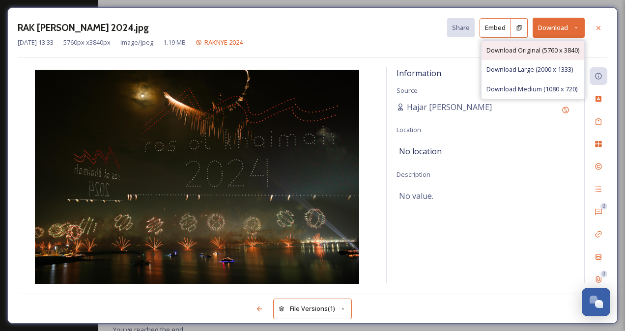
click at [541, 48] on span "Download Original (5760 x 3840)" at bounding box center [532, 50] width 93 height 9
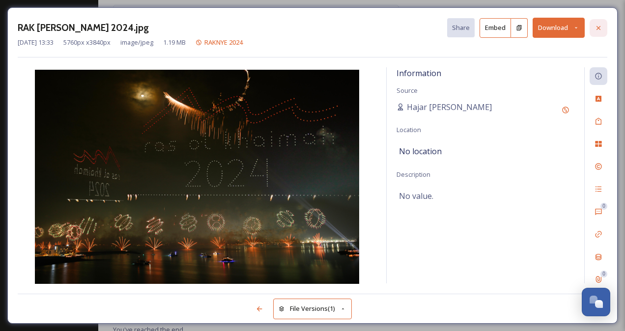
click at [604, 25] on div at bounding box center [598, 28] width 18 height 18
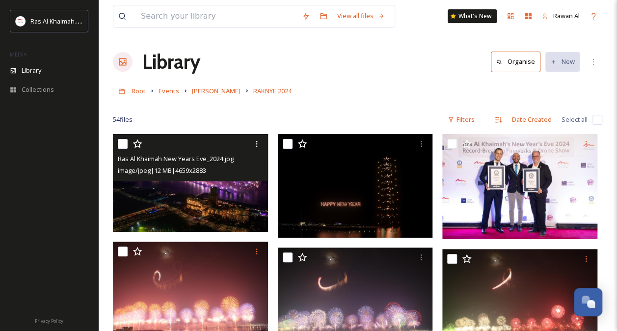
click at [219, 200] on img at bounding box center [192, 183] width 158 height 98
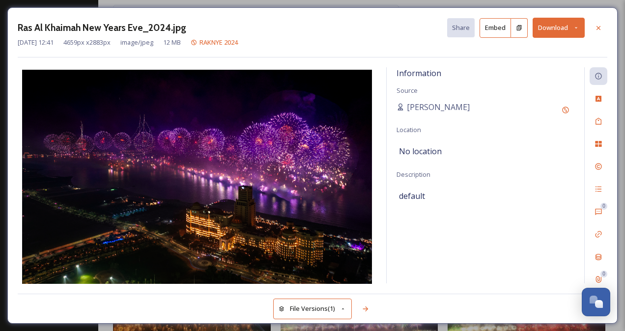
click at [548, 31] on button "Download" at bounding box center [558, 28] width 52 height 20
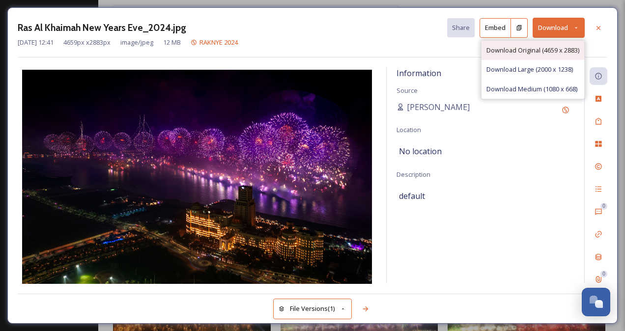
click at [522, 48] on span "Download Original (4659 x 2883)" at bounding box center [532, 50] width 93 height 9
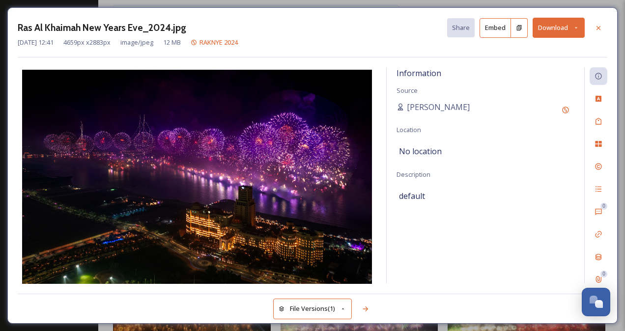
click at [549, 27] on button "Download" at bounding box center [558, 28] width 52 height 20
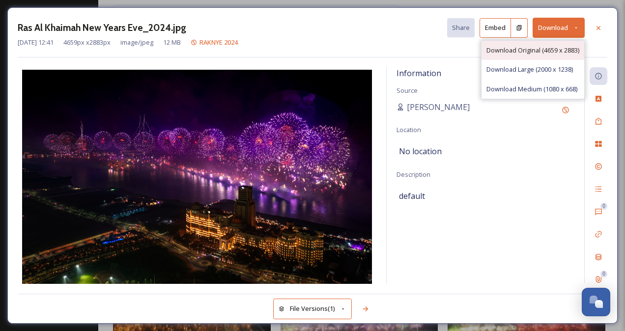
click at [532, 47] on span "Download Original (4659 x 2883)" at bounding box center [532, 50] width 93 height 9
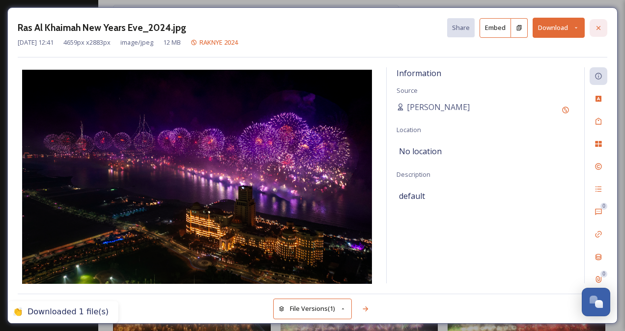
click at [604, 28] on div at bounding box center [598, 28] width 18 height 18
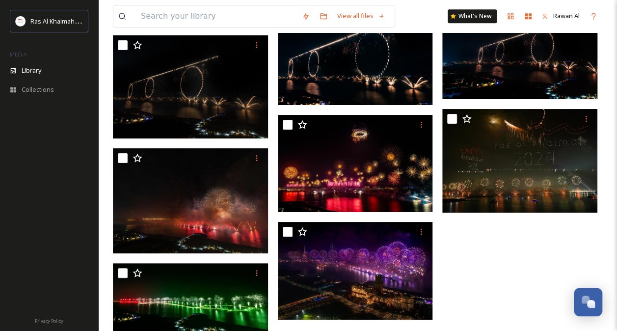
scroll to position [2210, 0]
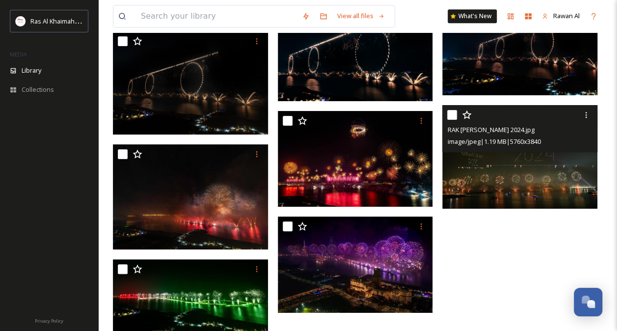
click at [495, 187] on img at bounding box center [520, 157] width 155 height 104
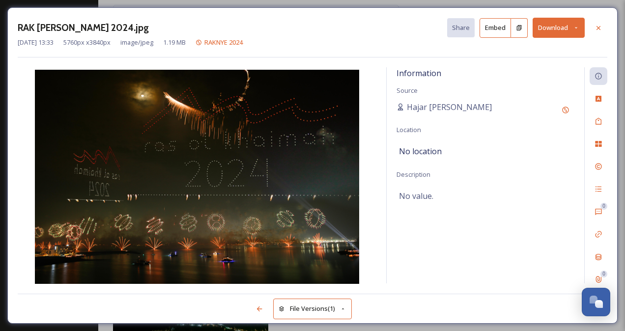
click at [555, 26] on button "Download" at bounding box center [558, 28] width 52 height 20
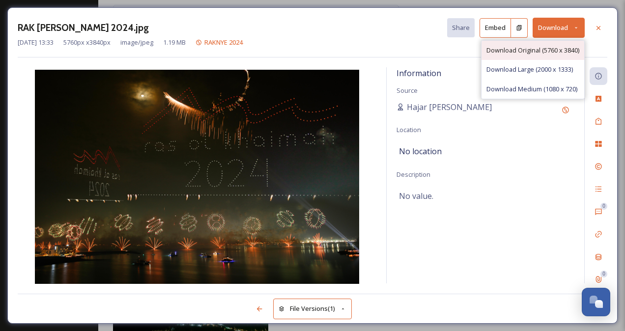
click at [542, 47] on span "Download Original (5760 x 3840)" at bounding box center [532, 50] width 93 height 9
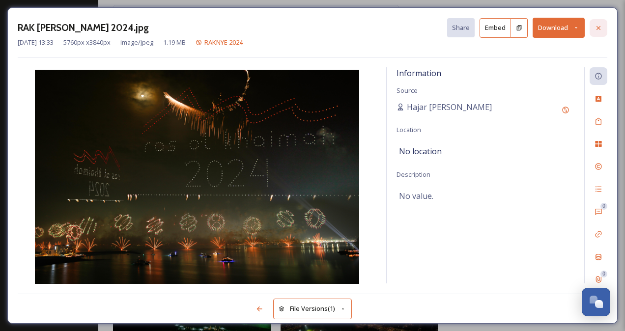
click at [598, 31] on icon at bounding box center [598, 28] width 8 height 8
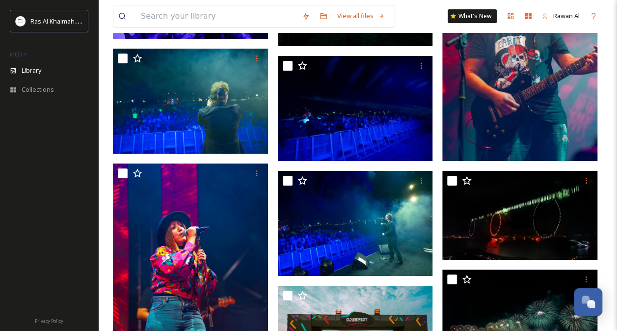
scroll to position [1572, 0]
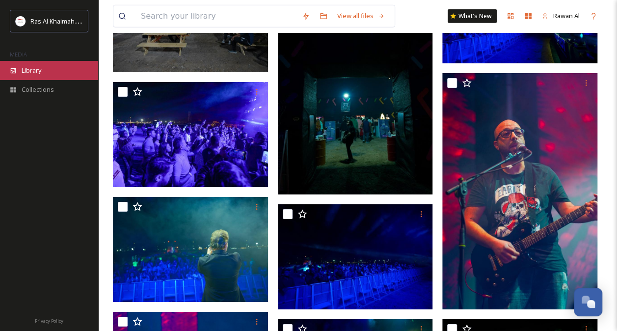
click at [54, 64] on div "Library" at bounding box center [49, 70] width 98 height 19
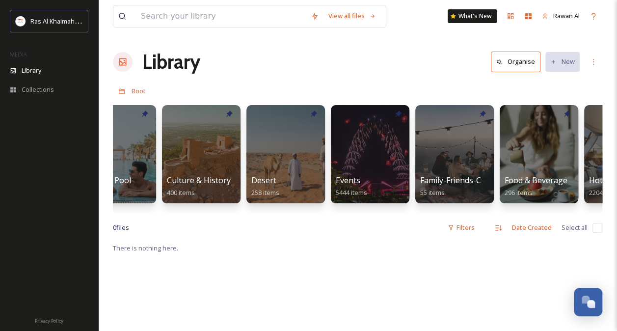
scroll to position [0, 171]
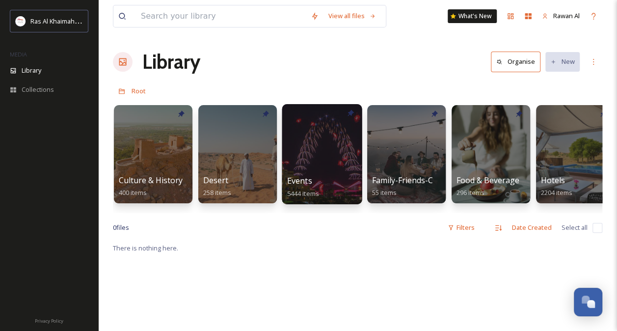
click at [295, 175] on div "Events 5444 items" at bounding box center [322, 187] width 70 height 25
click at [332, 180] on div "Events 5444 items" at bounding box center [322, 187] width 70 height 25
click at [324, 161] on div at bounding box center [322, 154] width 80 height 100
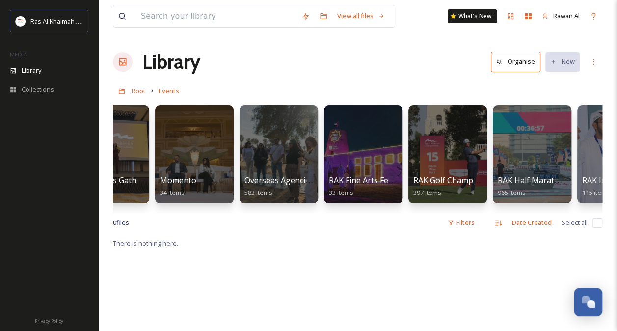
scroll to position [0, 932]
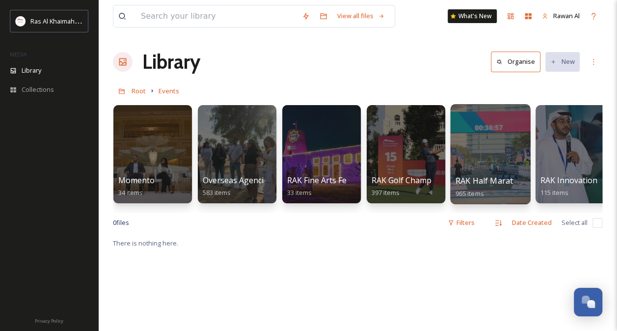
click at [497, 154] on div at bounding box center [490, 154] width 80 height 100
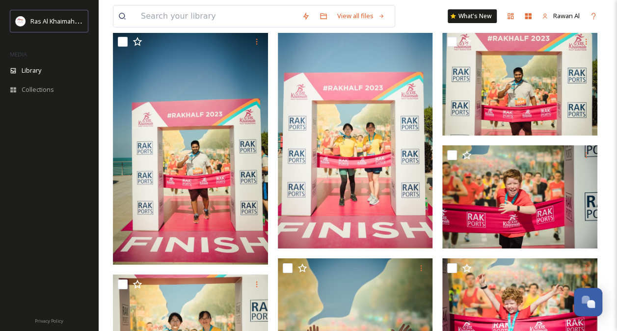
scroll to position [1670, 0]
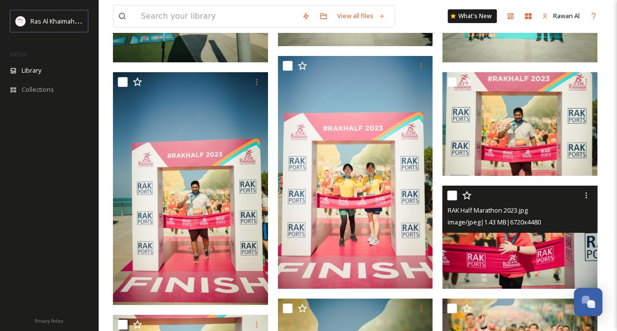
click at [500, 245] on img at bounding box center [520, 238] width 155 height 104
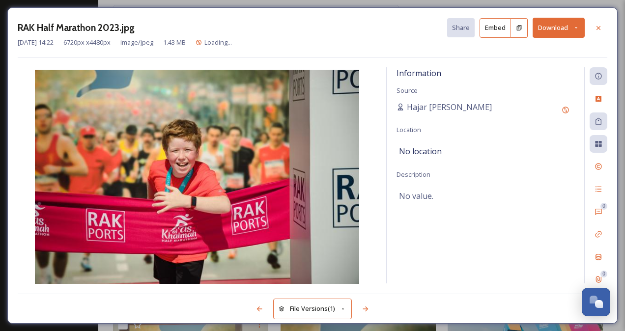
click at [559, 29] on button "Download" at bounding box center [558, 28] width 52 height 20
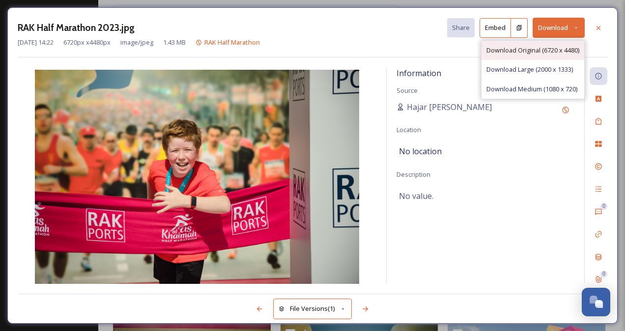
click at [529, 50] on span "Download Original (6720 x 4480)" at bounding box center [532, 50] width 93 height 9
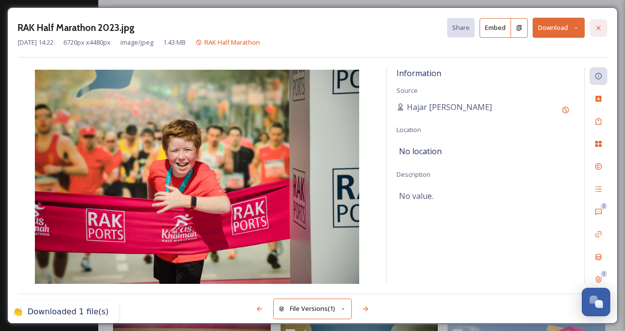
click at [598, 25] on icon at bounding box center [598, 28] width 8 height 8
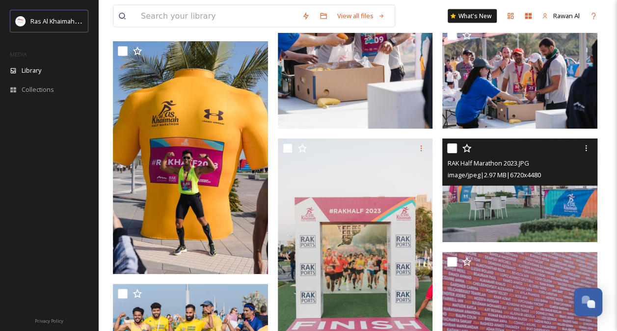
scroll to position [3045, 0]
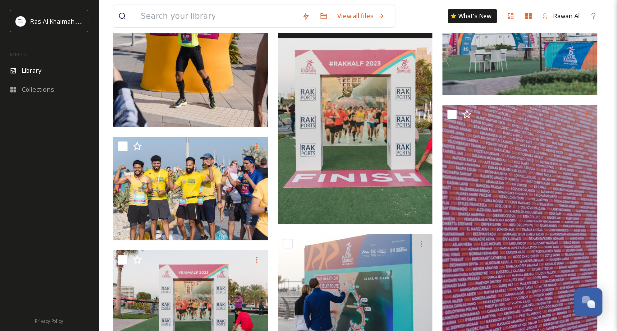
click at [315, 162] on img at bounding box center [355, 107] width 155 height 233
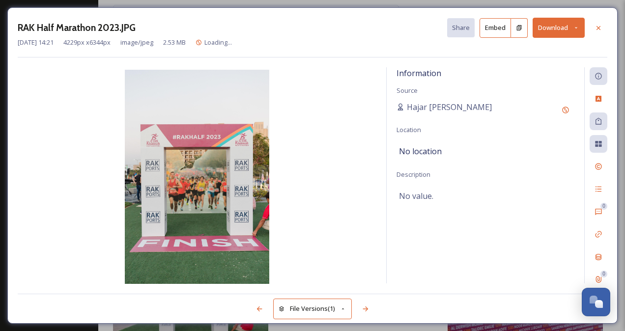
click at [551, 32] on button "Download" at bounding box center [558, 28] width 52 height 20
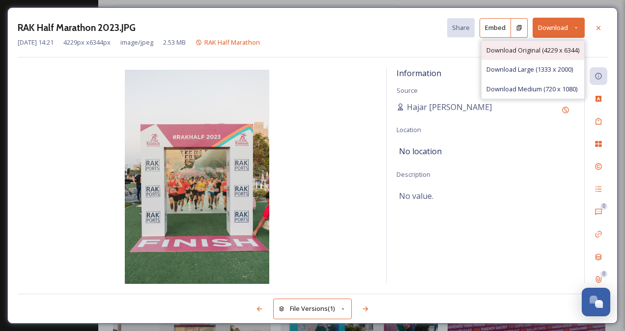
click at [535, 48] on span "Download Original (4229 x 6344)" at bounding box center [532, 50] width 93 height 9
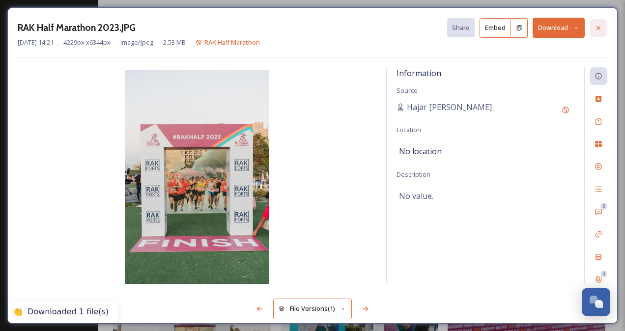
click at [602, 27] on icon at bounding box center [598, 28] width 8 height 8
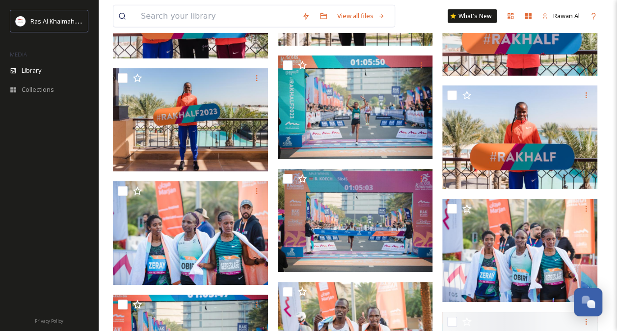
scroll to position [5206, 0]
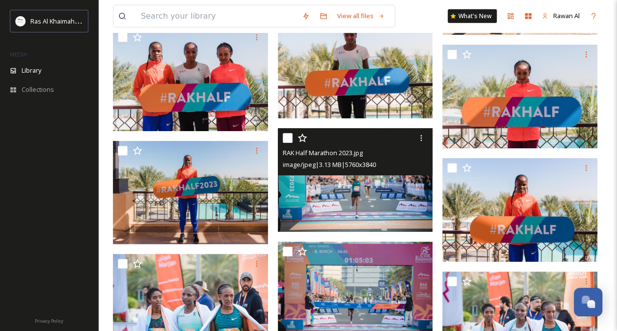
click at [339, 203] on img at bounding box center [355, 180] width 155 height 104
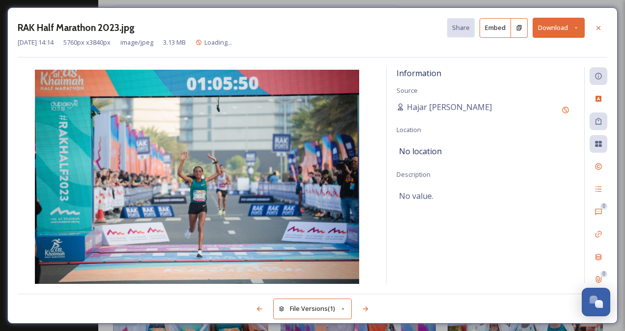
click at [550, 30] on button "Download" at bounding box center [558, 28] width 52 height 20
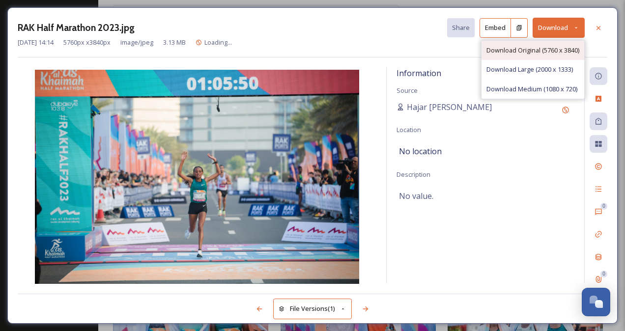
click at [521, 55] on div "Download Original (5760 x 3840)" at bounding box center [532, 50] width 103 height 19
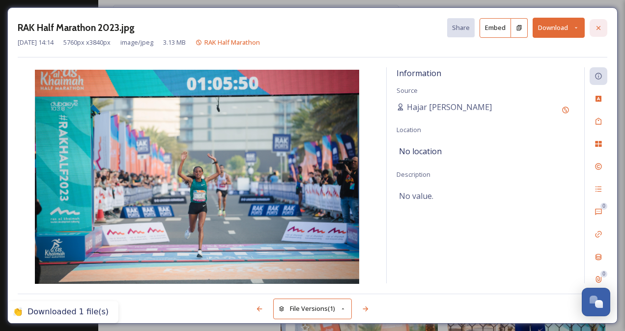
click at [597, 29] on icon at bounding box center [598, 28] width 4 height 4
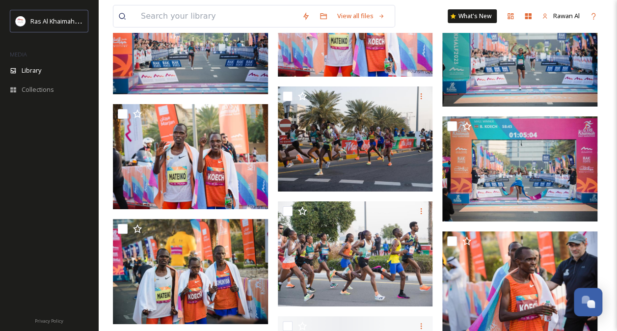
scroll to position [5697, 0]
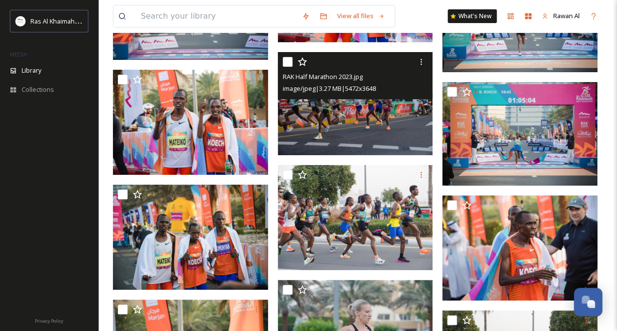
click at [326, 139] on img at bounding box center [355, 104] width 155 height 104
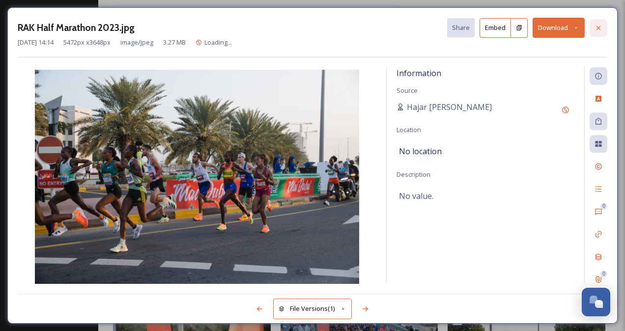
click at [597, 31] on div at bounding box center [598, 28] width 18 height 18
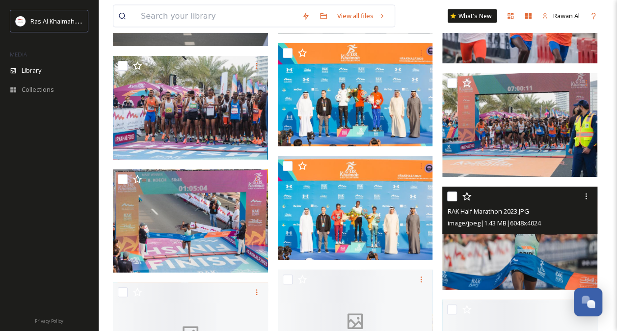
scroll to position [6679, 0]
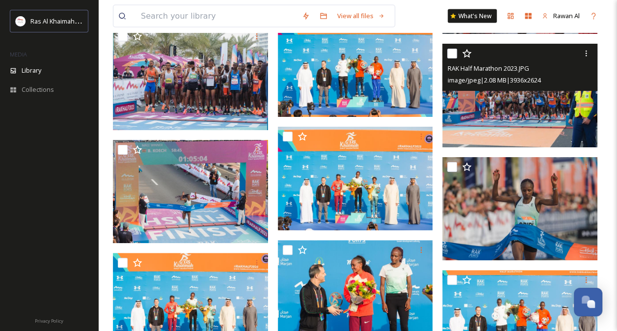
click at [483, 132] on img at bounding box center [520, 96] width 155 height 104
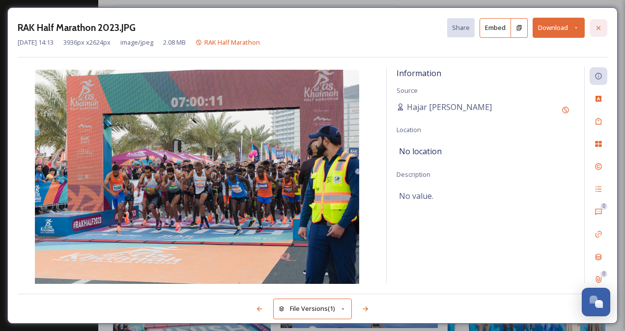
click at [601, 28] on icon at bounding box center [598, 28] width 8 height 8
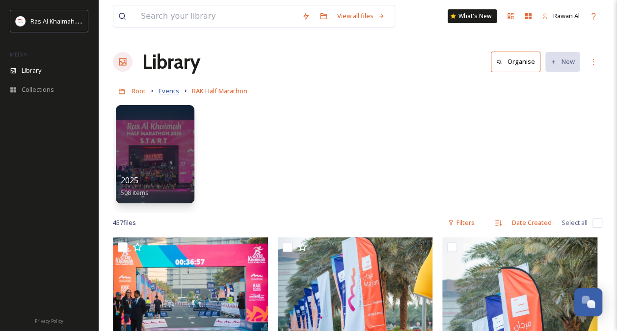
click at [174, 91] on span "Events" at bounding box center [169, 90] width 21 height 9
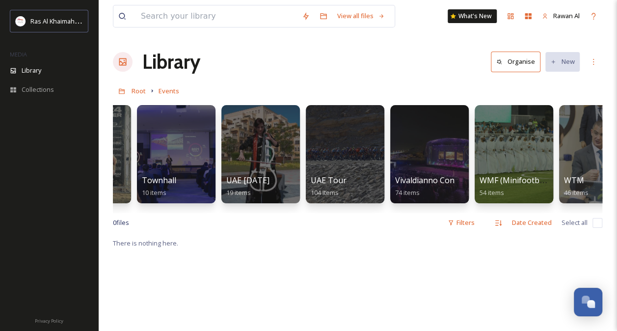
scroll to position [0, 1791]
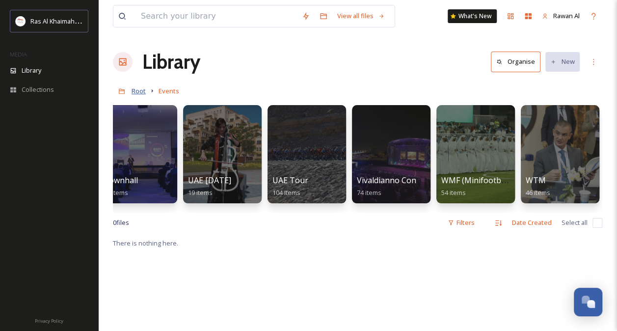
click at [138, 91] on span "Root" at bounding box center [139, 90] width 14 height 9
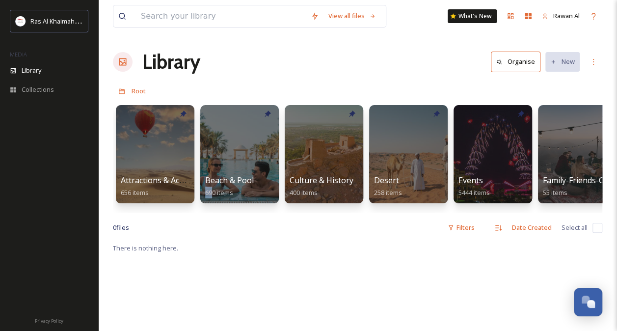
drag, startPoint x: 202, startPoint y: 212, endPoint x: 214, endPoint y: 212, distance: 11.8
click at [214, 212] on div "Attractions & Activities 656 items Beach & Pool 690 items Culture & History 400…" at bounding box center [358, 156] width 490 height 113
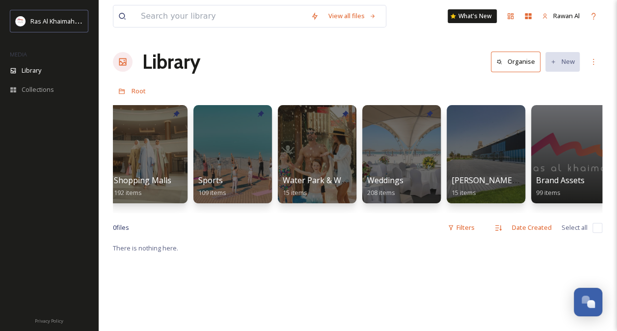
scroll to position [0, 853]
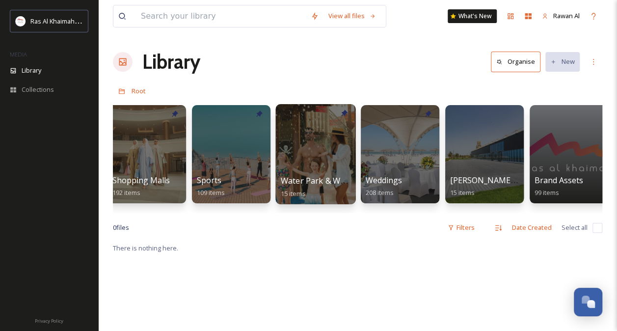
click at [328, 178] on span "Water Park & Water Slides" at bounding box center [330, 180] width 99 height 11
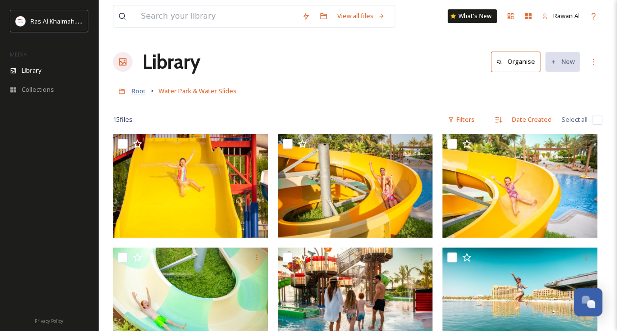
click at [139, 87] on span "Root" at bounding box center [139, 90] width 14 height 9
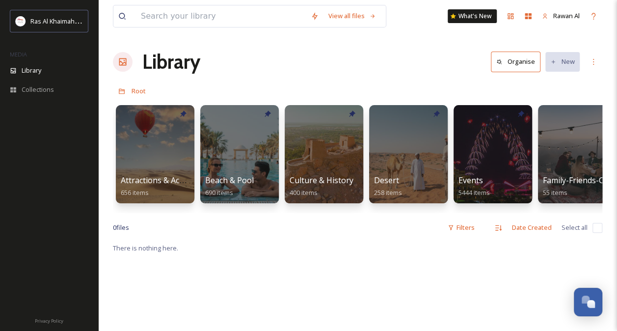
click at [193, 223] on div "View all files What's New Rawan Al Library Organise New Root Your Selections Th…" at bounding box center [357, 286] width 519 height 573
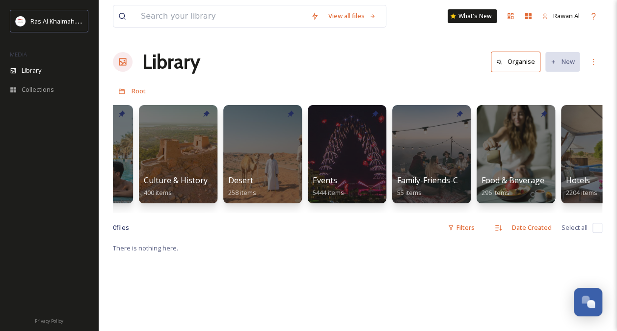
scroll to position [0, 128]
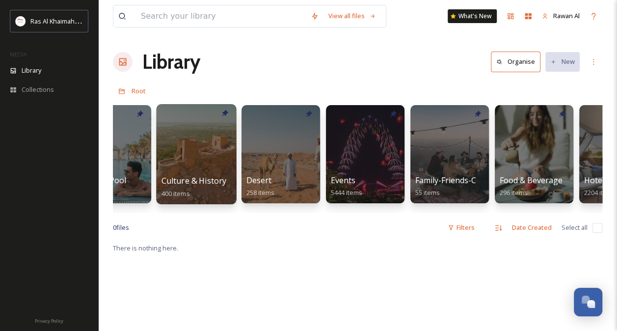
click at [195, 177] on span "Culture & History" at bounding box center [194, 180] width 65 height 11
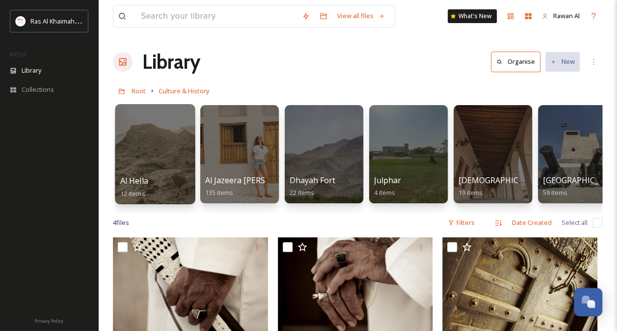
click at [151, 176] on div "Al Hella 12 items" at bounding box center [155, 187] width 70 height 25
click at [157, 166] on div at bounding box center [155, 154] width 80 height 100
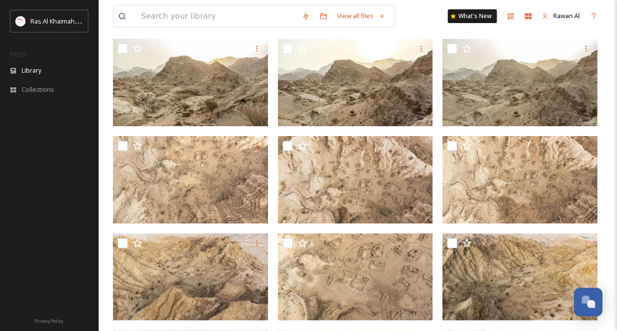
scroll to position [198, 0]
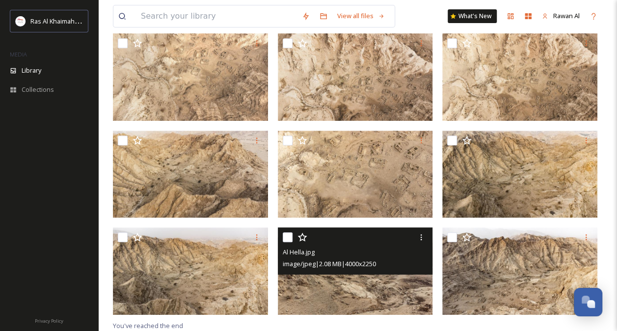
click at [362, 293] on img at bounding box center [355, 270] width 155 height 87
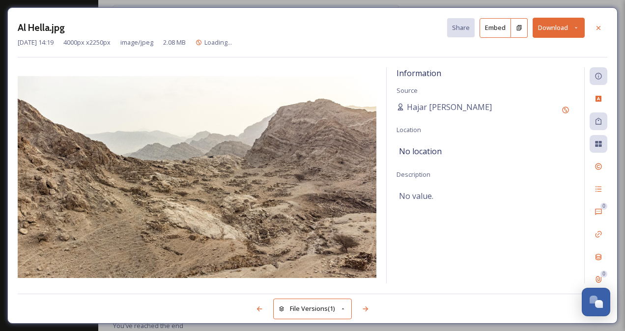
click at [544, 29] on button "Download" at bounding box center [558, 28] width 52 height 20
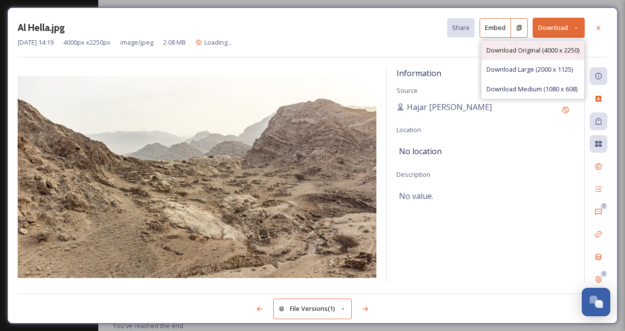
click at [526, 52] on span "Download Original (4000 x 2250)" at bounding box center [532, 50] width 93 height 9
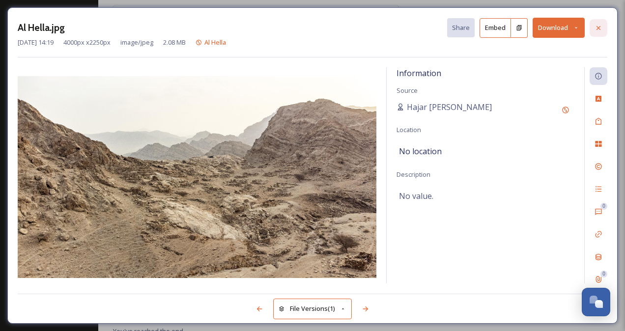
click at [592, 27] on div at bounding box center [598, 28] width 18 height 18
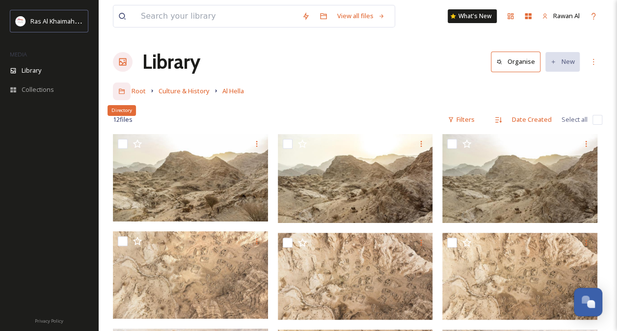
click at [130, 85] on div "Directory" at bounding box center [122, 92] width 18 height 18
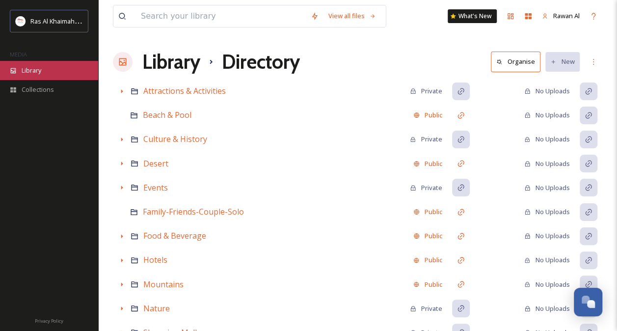
click at [48, 67] on div "Library" at bounding box center [49, 70] width 98 height 19
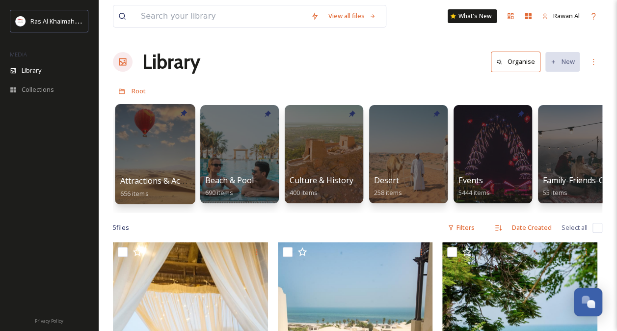
click at [167, 178] on span "Attractions & Activities" at bounding box center [162, 180] width 84 height 11
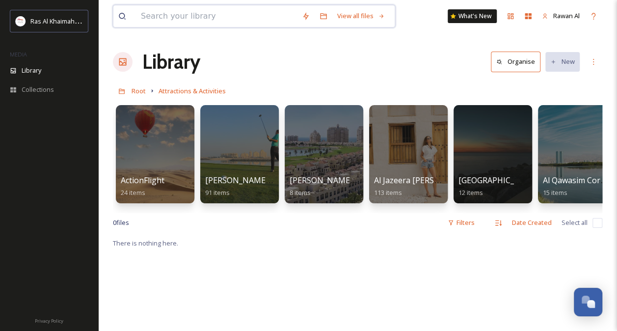
click at [217, 23] on input at bounding box center [216, 16] width 161 height 22
type input "zipline"
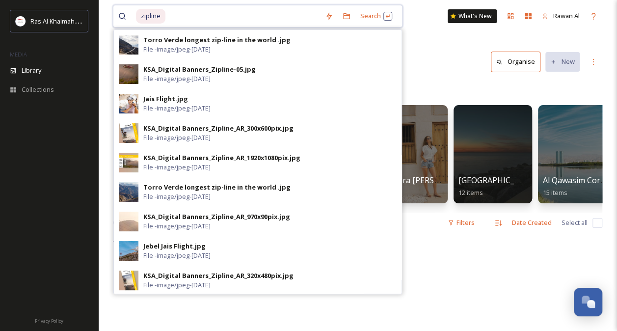
click at [195, 14] on input at bounding box center [243, 16] width 154 height 22
click at [171, 18] on input at bounding box center [243, 16] width 154 height 22
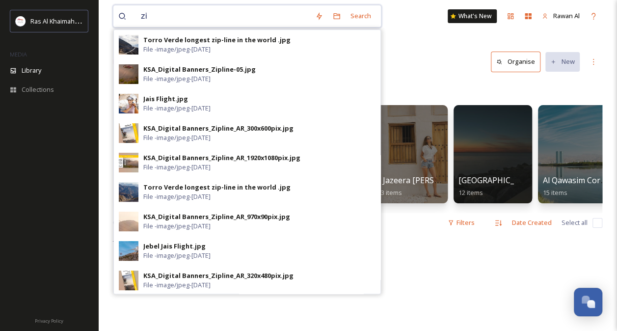
type input "z"
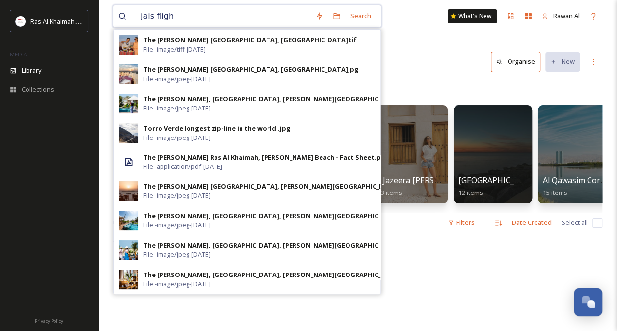
type input "jais flight"
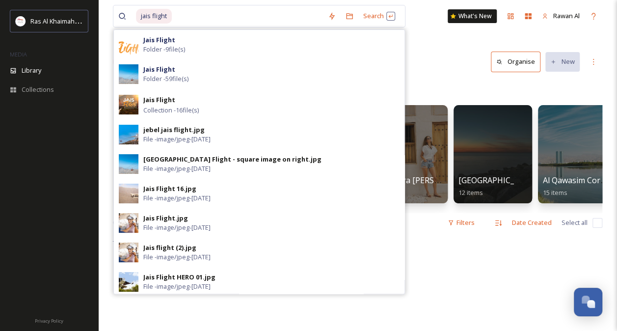
click at [467, 71] on div "Library Organise New" at bounding box center [358, 61] width 490 height 29
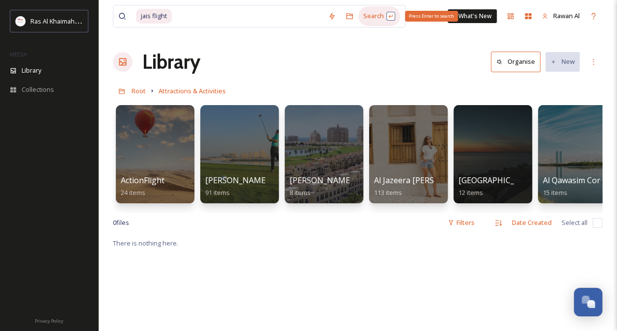
click at [370, 18] on div "Search Press Enter to search" at bounding box center [380, 15] width 42 height 19
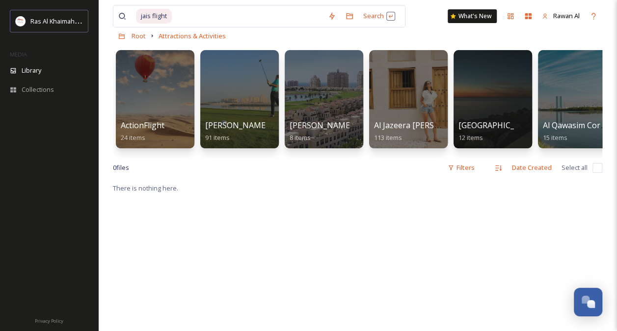
scroll to position [195, 0]
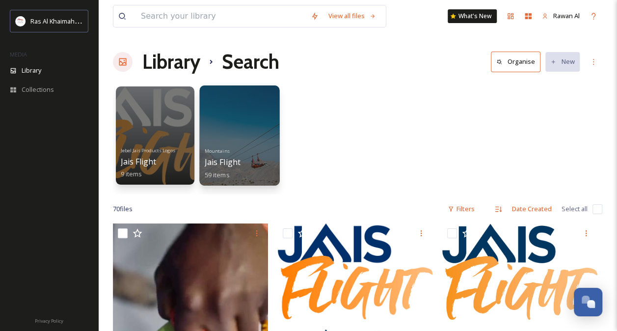
click at [260, 156] on div "Mountains Jais Flight 59 items" at bounding box center [240, 162] width 70 height 36
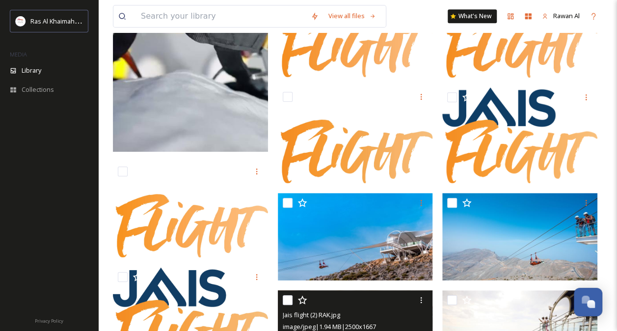
scroll to position [344, 0]
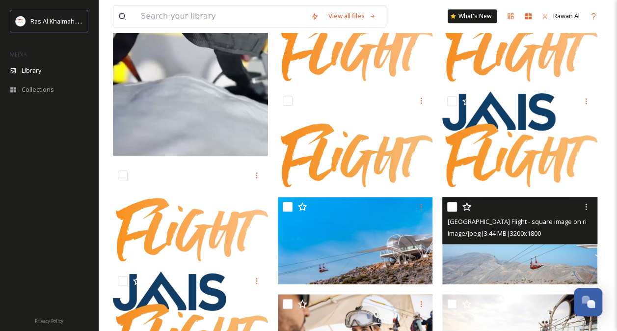
click at [482, 255] on img at bounding box center [520, 240] width 155 height 87
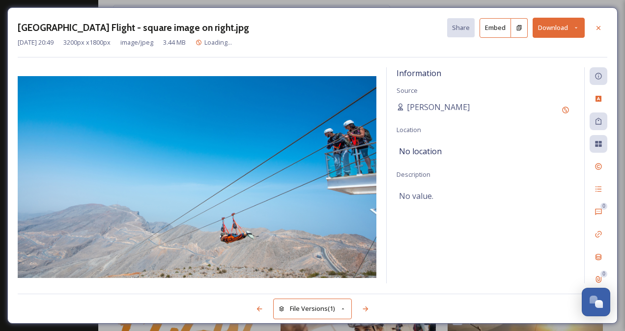
click at [552, 26] on button "Download" at bounding box center [558, 28] width 52 height 20
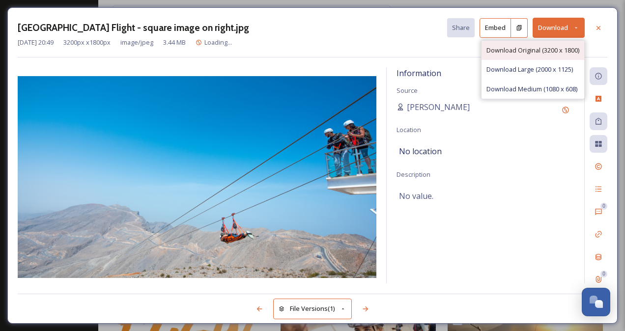
click at [499, 52] on span "Download Original (3200 x 1800)" at bounding box center [532, 50] width 93 height 9
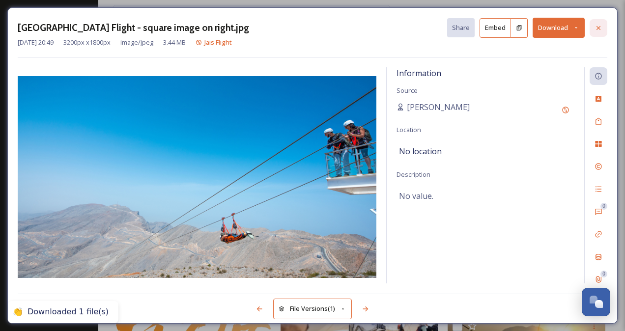
click at [596, 24] on icon at bounding box center [598, 28] width 8 height 8
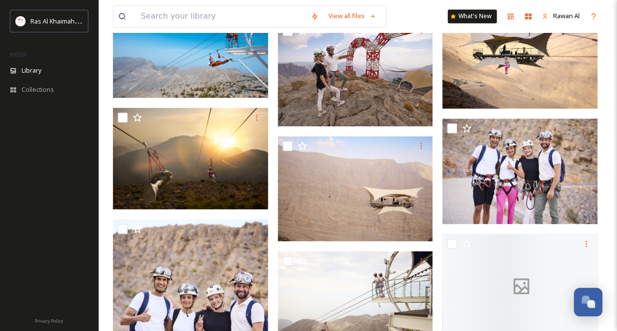
scroll to position [933, 0]
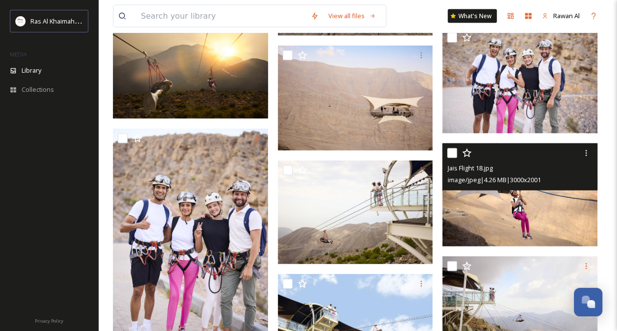
click at [548, 210] on img at bounding box center [520, 195] width 155 height 104
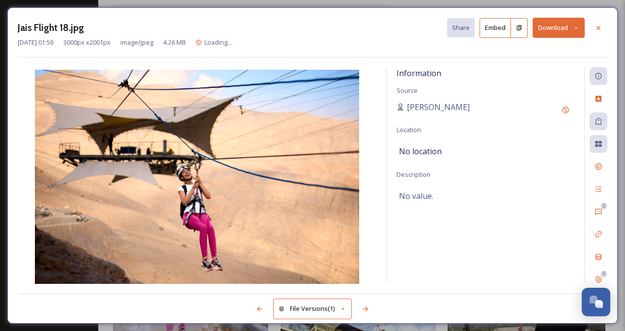
click at [556, 28] on button "Download" at bounding box center [558, 28] width 52 height 20
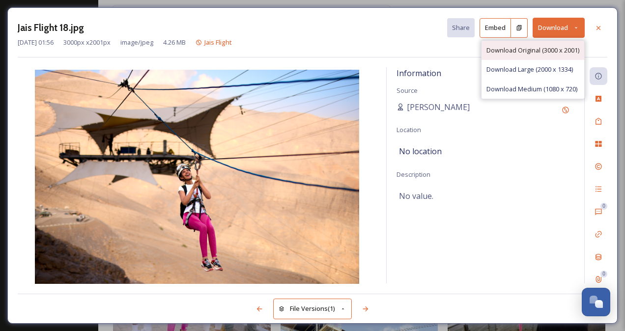
click at [533, 46] on span "Download Original (3000 x 2001)" at bounding box center [532, 50] width 93 height 9
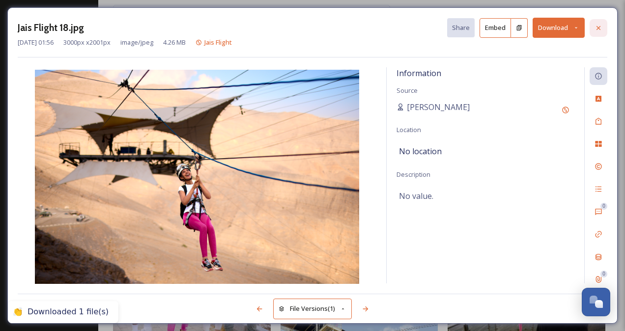
click at [598, 29] on icon at bounding box center [598, 28] width 8 height 8
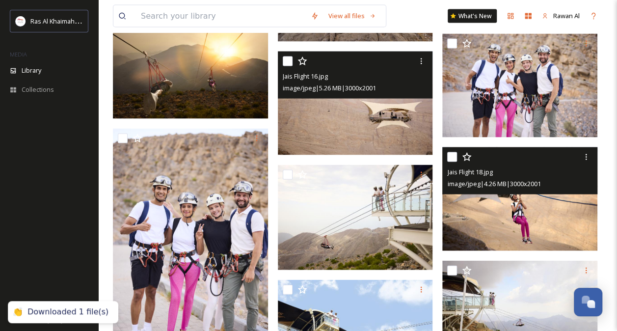
click at [353, 147] on img at bounding box center [355, 104] width 155 height 104
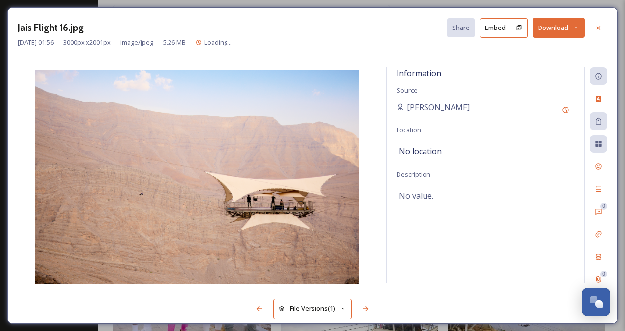
drag, startPoint x: 189, startPoint y: 208, endPoint x: 555, endPoint y: 31, distance: 406.6
click at [555, 31] on button "Download" at bounding box center [558, 28] width 52 height 20
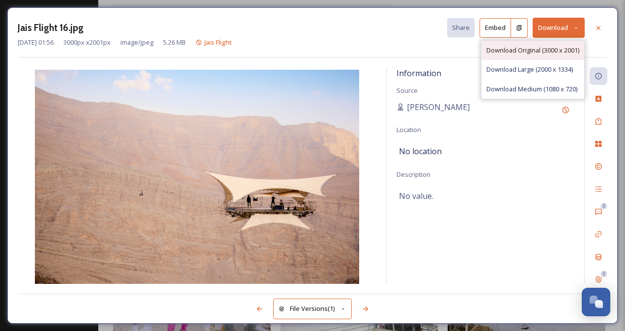
click at [537, 52] on span "Download Original (3000 x 2001)" at bounding box center [532, 50] width 93 height 9
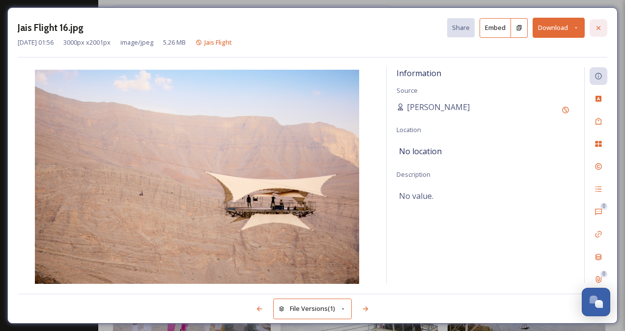
click at [595, 29] on icon at bounding box center [598, 28] width 8 height 8
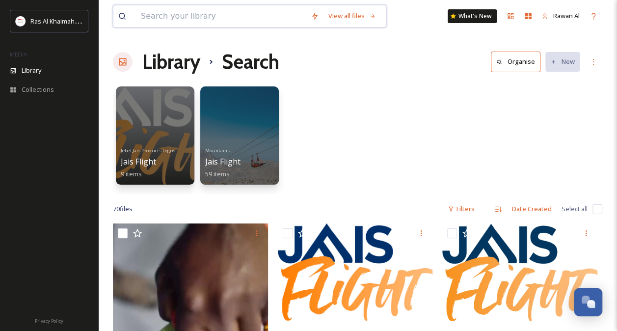
click at [286, 21] on input at bounding box center [221, 16] width 170 height 22
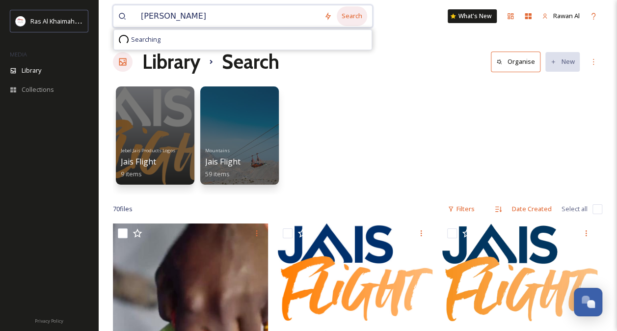
type input "[PERSON_NAME]"
click at [350, 14] on div "Search" at bounding box center [352, 15] width 30 height 19
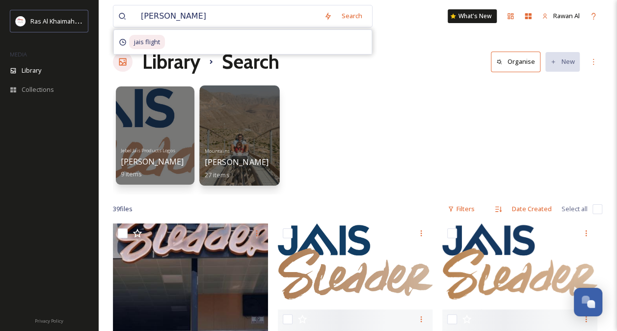
click at [246, 166] on span "[PERSON_NAME]" at bounding box center [237, 162] width 64 height 11
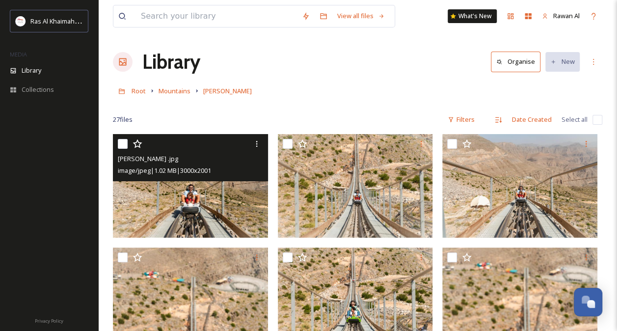
click at [202, 202] on img at bounding box center [190, 186] width 155 height 104
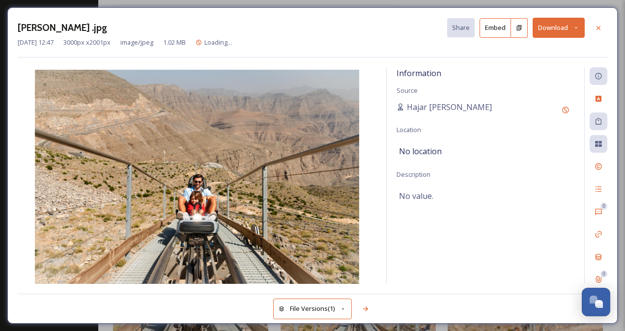
click at [549, 34] on button "Download" at bounding box center [558, 28] width 52 height 20
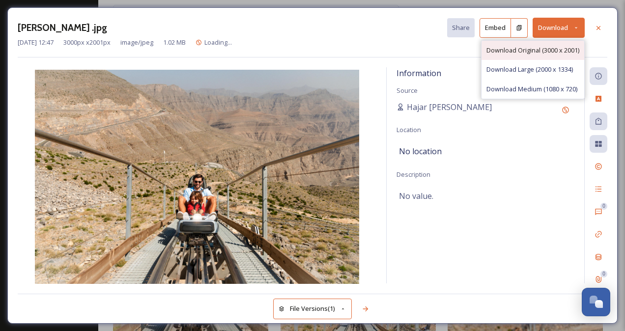
click at [536, 51] on span "Download Original (3000 x 2001)" at bounding box center [532, 50] width 93 height 9
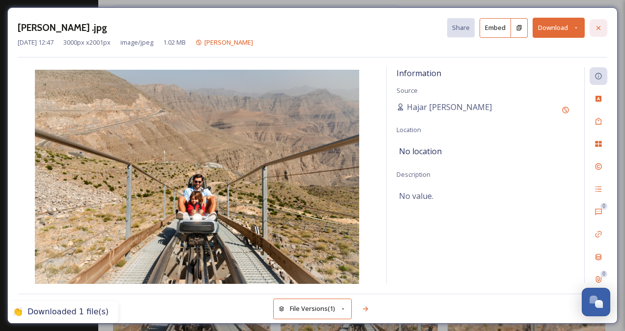
click at [595, 33] on div at bounding box center [598, 28] width 18 height 18
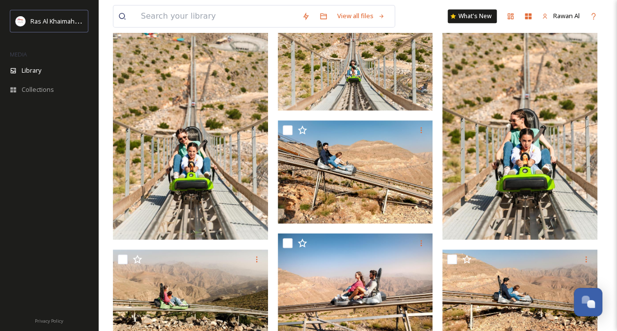
scroll to position [225, 0]
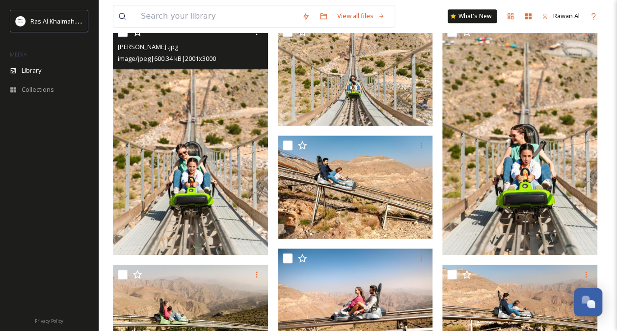
click at [228, 202] on img at bounding box center [190, 138] width 155 height 233
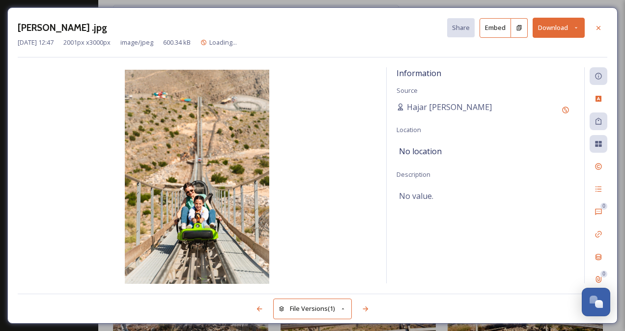
click at [553, 25] on button "Download" at bounding box center [558, 28] width 52 height 20
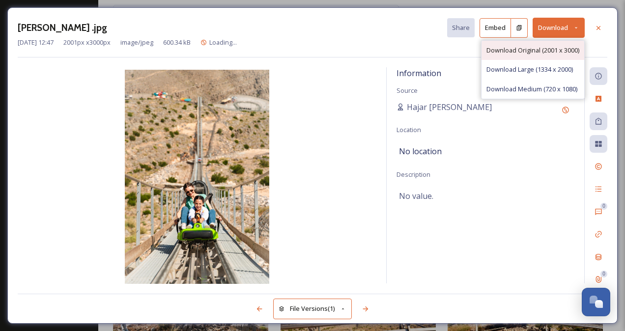
click at [536, 46] on span "Download Original (2001 x 3000)" at bounding box center [532, 50] width 93 height 9
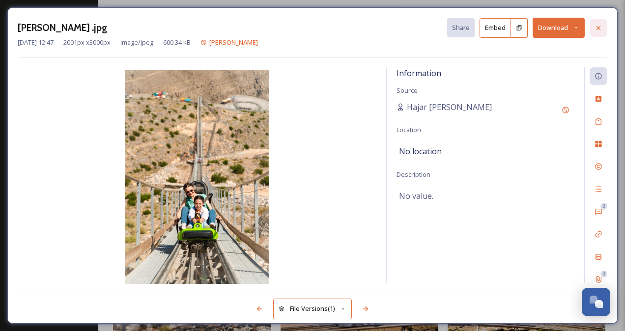
click at [602, 27] on icon at bounding box center [598, 28] width 8 height 8
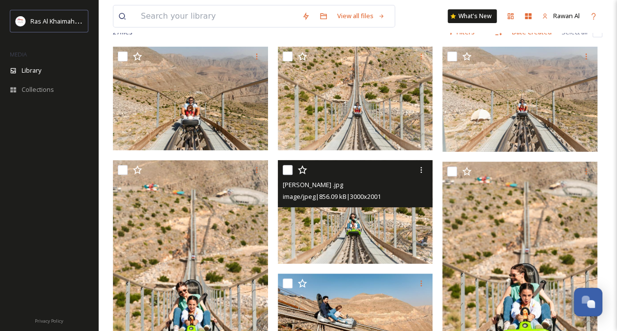
scroll to position [78, 0]
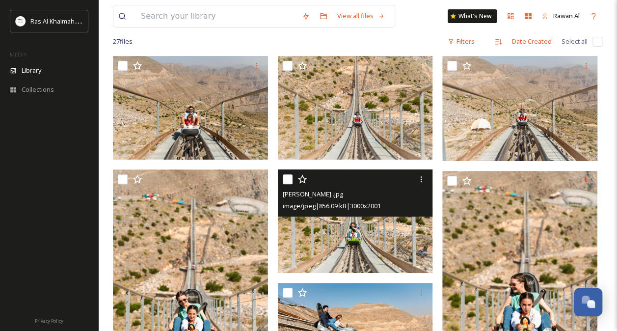
click at [368, 247] on img at bounding box center [355, 221] width 155 height 104
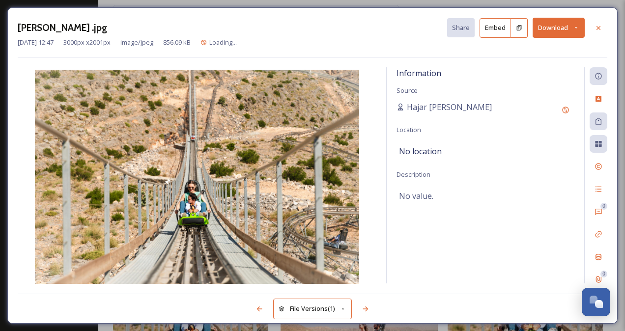
click at [551, 26] on button "Download" at bounding box center [558, 28] width 52 height 20
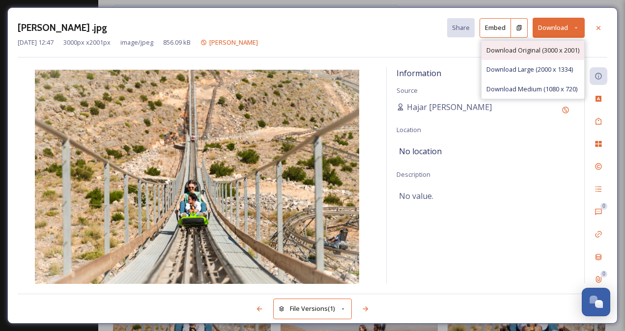
click at [522, 43] on div "Download Original (3000 x 2001)" at bounding box center [532, 50] width 103 height 19
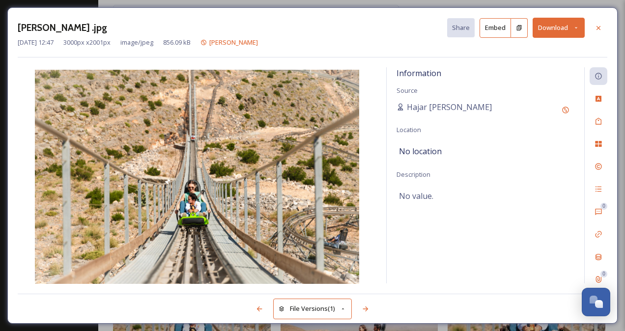
click at [599, 20] on div at bounding box center [598, 28] width 18 height 18
